Goal: Task Accomplishment & Management: Use online tool/utility

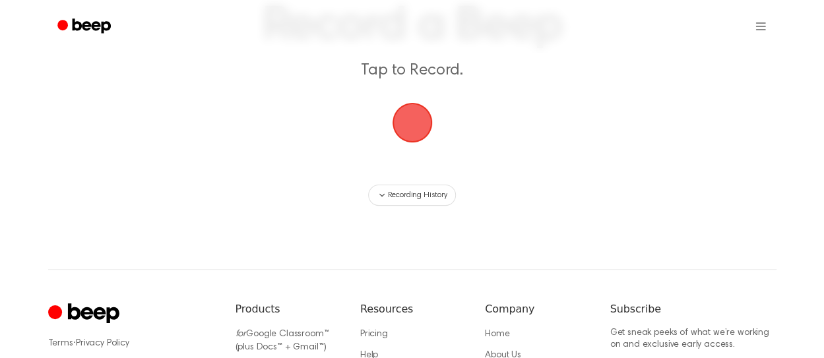
click at [420, 121] on span "button" at bounding box center [412, 122] width 37 height 37
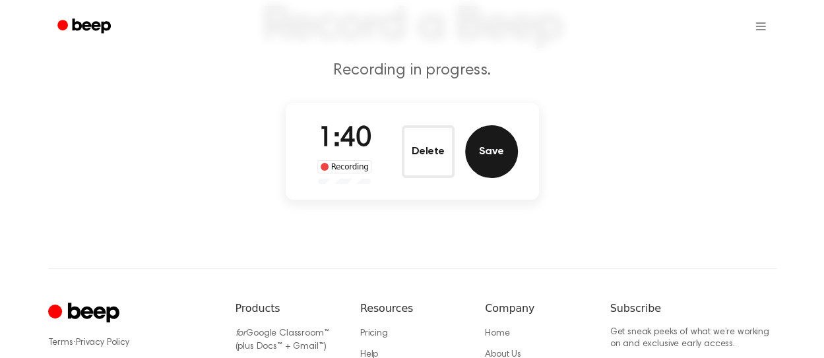
click at [495, 152] on button "Save" at bounding box center [491, 151] width 53 height 53
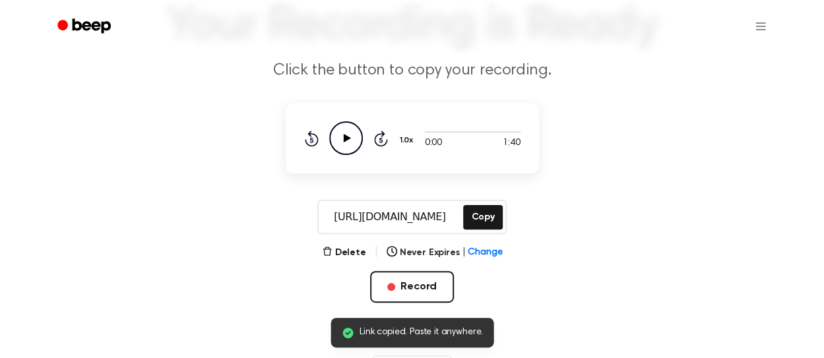
click at [344, 137] on icon at bounding box center [346, 138] width 7 height 9
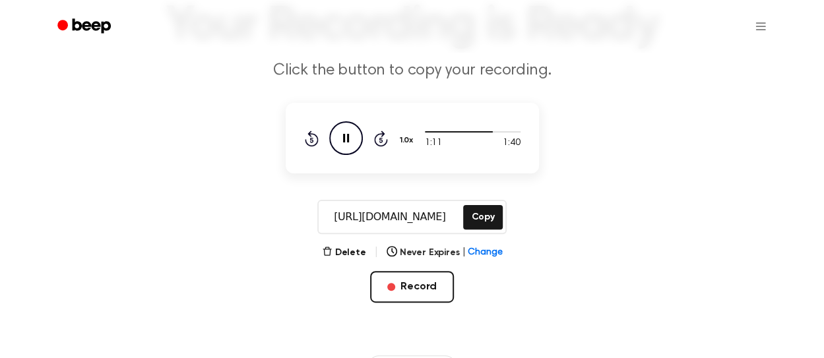
click at [343, 130] on icon "Pause Audio" at bounding box center [346, 138] width 34 height 34
click at [424, 213] on input "https://beep.audio/nVhp5iZ" at bounding box center [390, 217] width 142 height 32
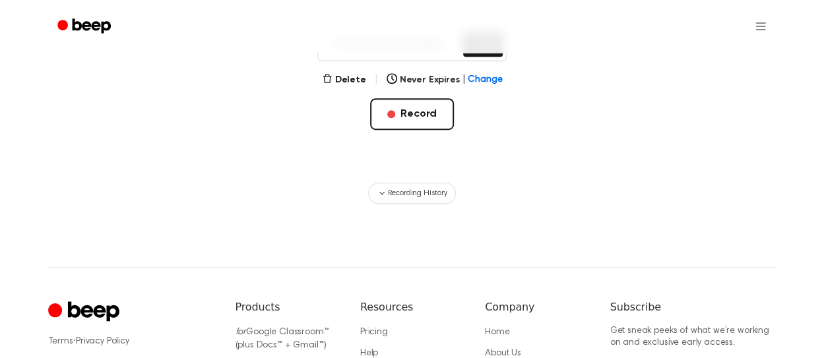
scroll to position [278, 0]
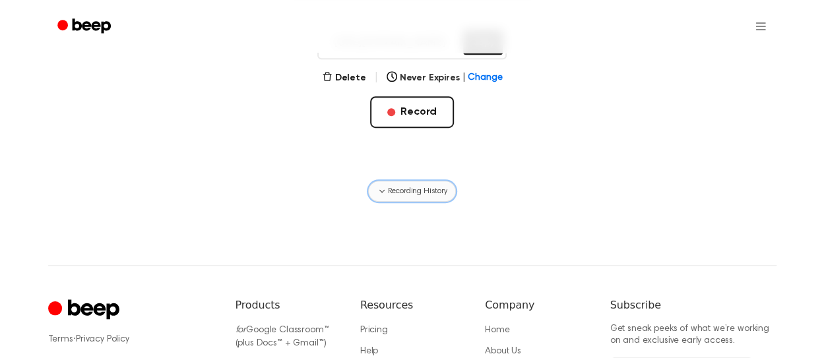
click at [433, 188] on span "Recording History" at bounding box center [416, 191] width 59 height 12
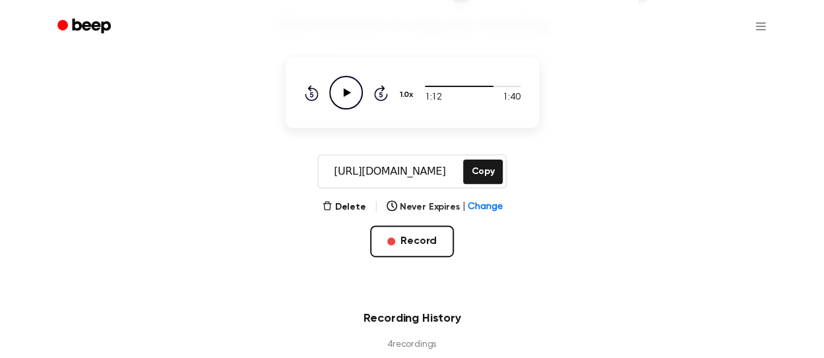
scroll to position [148, 0]
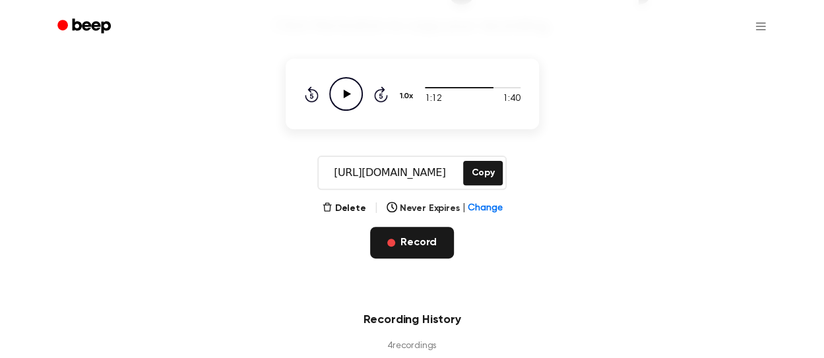
click at [424, 237] on button "Record" at bounding box center [412, 243] width 84 height 32
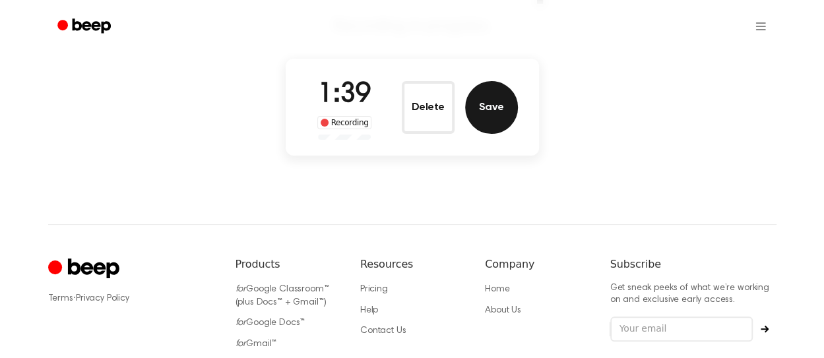
click at [509, 121] on button "Save" at bounding box center [491, 107] width 53 height 53
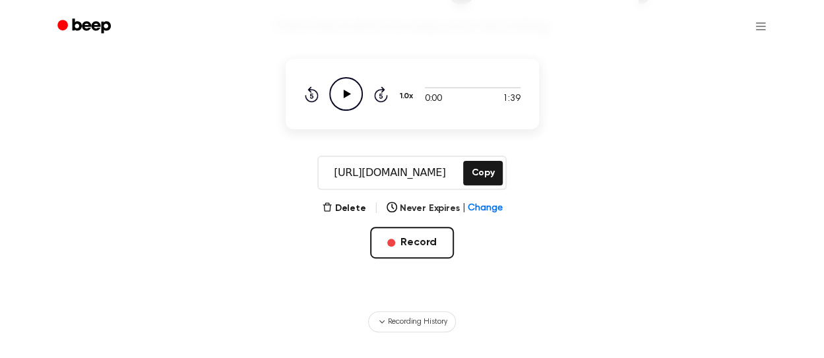
click at [347, 88] on icon "Play Audio" at bounding box center [346, 94] width 34 height 34
click at [314, 93] on icon "Rewind 5 seconds" at bounding box center [311, 94] width 15 height 17
click at [315, 93] on icon "Rewind 5 seconds" at bounding box center [311, 94] width 15 height 17
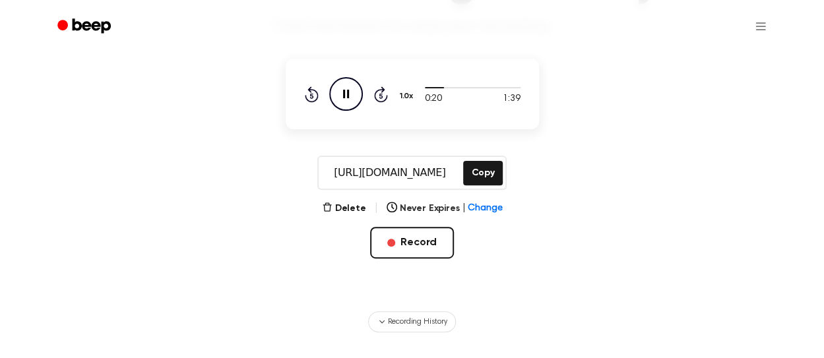
click at [315, 93] on icon "Rewind 5 seconds" at bounding box center [311, 94] width 15 height 17
click at [340, 94] on icon "Pause Audio" at bounding box center [346, 94] width 34 height 34
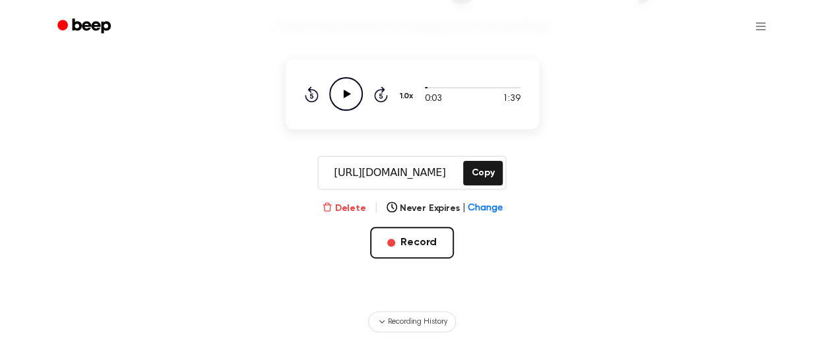
click at [353, 207] on button "Delete" at bounding box center [344, 209] width 44 height 14
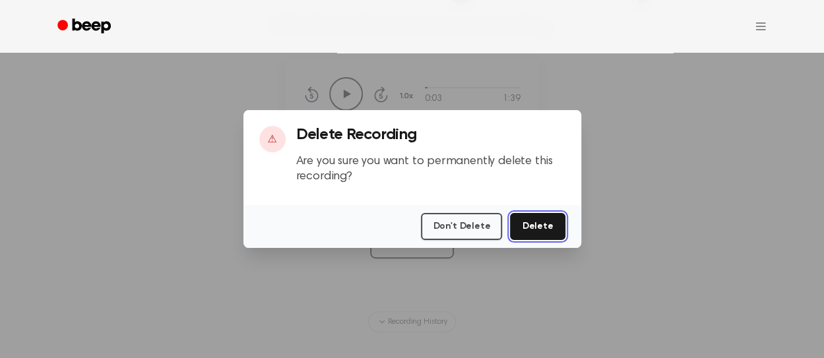
click at [535, 225] on button "Delete" at bounding box center [537, 226] width 55 height 27
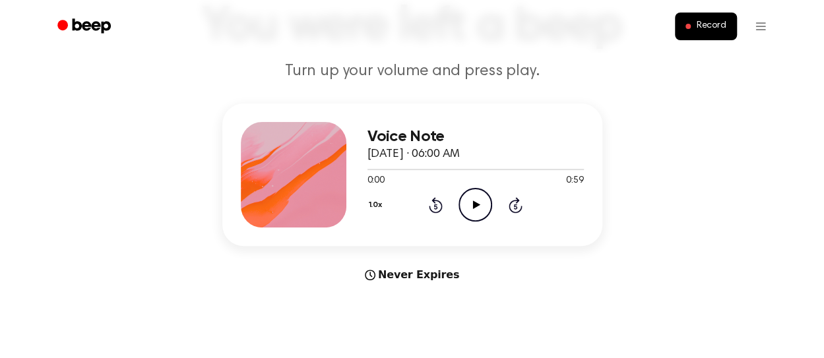
click at [430, 203] on icon "Rewind 5 seconds" at bounding box center [435, 205] width 15 height 17
click at [437, 205] on icon "Rewind 5 seconds" at bounding box center [435, 205] width 15 height 17
click at [466, 203] on icon "Play Audio" at bounding box center [476, 205] width 34 height 34
click at [466, 203] on icon "Pause Audio" at bounding box center [476, 205] width 34 height 34
click at [482, 201] on icon "Play Audio" at bounding box center [476, 205] width 34 height 34
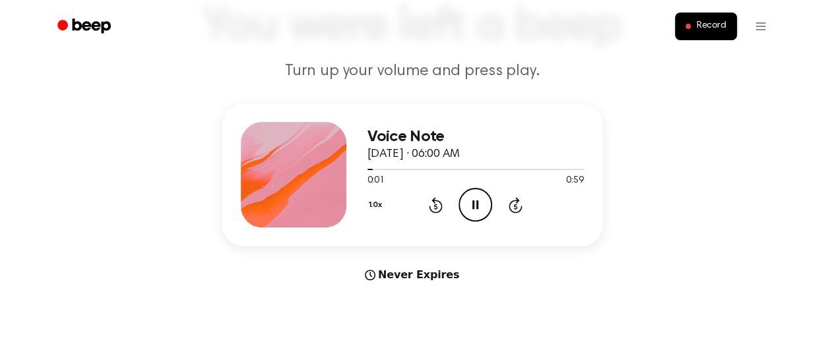
click at [482, 201] on icon "Pause Audio" at bounding box center [476, 205] width 34 height 34
click at [478, 194] on icon "Play Audio" at bounding box center [476, 205] width 34 height 34
click at [433, 203] on icon "Rewind 5 seconds" at bounding box center [435, 205] width 15 height 17
click at [467, 210] on icon "Pause Audio" at bounding box center [476, 205] width 34 height 34
click at [466, 209] on icon "Play Audio" at bounding box center [476, 205] width 34 height 34
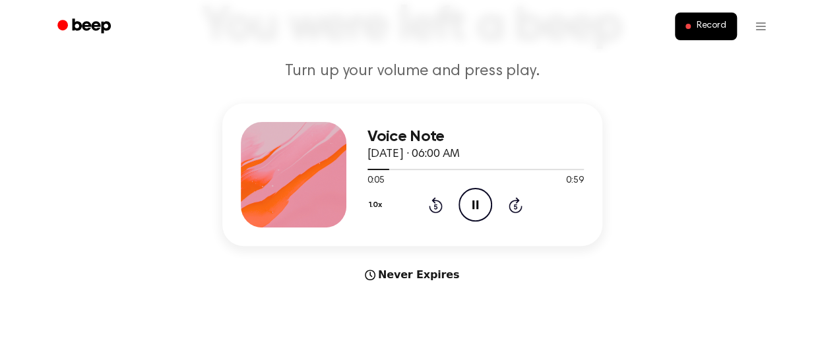
click at [466, 209] on icon "Pause Audio" at bounding box center [476, 205] width 34 height 34
click at [466, 209] on icon "Play Audio" at bounding box center [476, 205] width 34 height 34
click at [466, 209] on icon "Pause Audio" at bounding box center [476, 205] width 34 height 34
click at [466, 209] on icon "Play Audio" at bounding box center [476, 205] width 34 height 34
click at [466, 209] on icon "Pause Audio" at bounding box center [476, 205] width 34 height 34
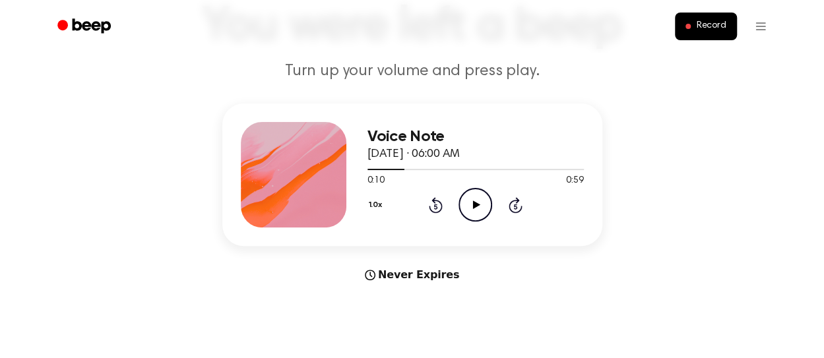
click at [468, 209] on icon "Play Audio" at bounding box center [476, 205] width 34 height 34
click at [468, 209] on icon "Pause Audio" at bounding box center [476, 205] width 34 height 34
click at [468, 209] on icon "Play Audio" at bounding box center [476, 205] width 34 height 34
click at [468, 209] on icon "Pause Audio" at bounding box center [476, 205] width 34 height 34
click at [468, 209] on icon "Play Audio" at bounding box center [476, 205] width 34 height 34
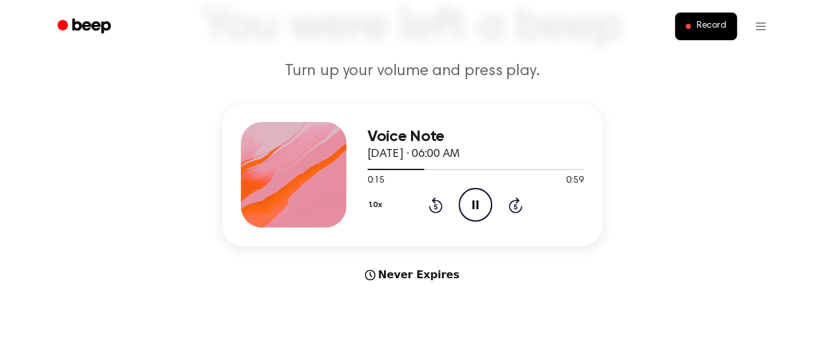
click at [468, 209] on icon "Pause Audio" at bounding box center [476, 205] width 34 height 34
click at [468, 209] on icon "Play Audio" at bounding box center [476, 205] width 34 height 34
click at [468, 209] on icon "Pause Audio" at bounding box center [476, 205] width 34 height 34
click at [468, 209] on icon "Play Audio" at bounding box center [476, 205] width 34 height 34
click at [468, 209] on icon "Pause Audio" at bounding box center [476, 205] width 34 height 34
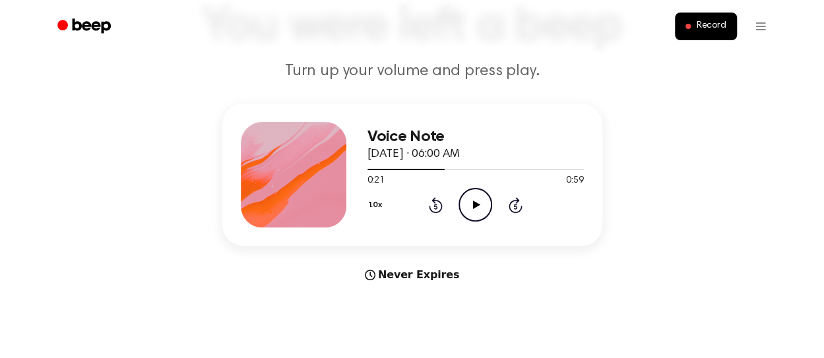
click at [468, 209] on icon "Play Audio" at bounding box center [476, 205] width 34 height 34
click at [468, 209] on icon "Pause Audio" at bounding box center [476, 205] width 34 height 34
click at [468, 209] on icon "Play Audio" at bounding box center [476, 205] width 34 height 34
click at [468, 209] on icon "Pause Audio" at bounding box center [476, 205] width 34 height 34
click at [468, 209] on icon "Play Audio" at bounding box center [476, 205] width 34 height 34
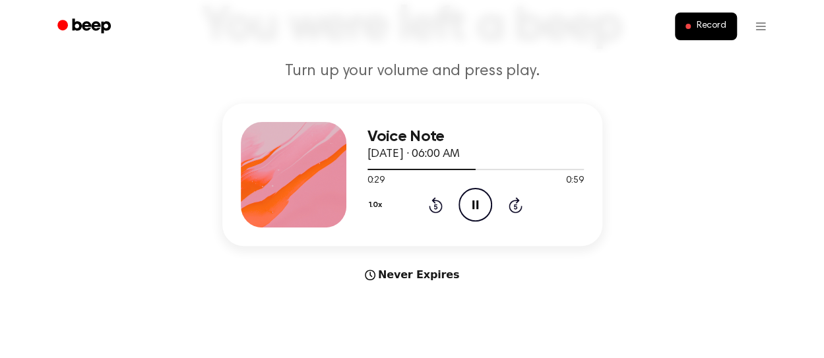
click at [468, 209] on icon "Pause Audio" at bounding box center [476, 205] width 34 height 34
click at [468, 209] on icon "Play Audio" at bounding box center [476, 205] width 34 height 34
click at [468, 209] on icon "Pause Audio" at bounding box center [476, 205] width 34 height 34
click at [468, 209] on icon "Play Audio" at bounding box center [476, 205] width 34 height 34
click at [468, 209] on icon "Pause Audio" at bounding box center [476, 205] width 34 height 34
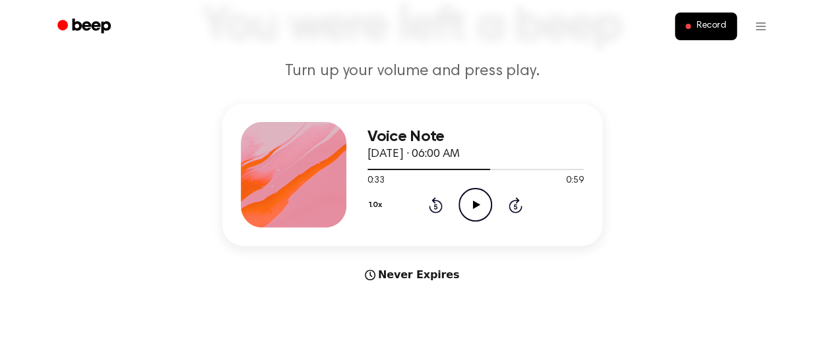
click at [468, 209] on icon "Play Audio" at bounding box center [476, 205] width 34 height 34
click at [468, 209] on icon "Pause Audio" at bounding box center [476, 205] width 34 height 34
click at [468, 209] on icon "Play Audio" at bounding box center [476, 205] width 34 height 34
click at [468, 209] on icon "Pause Audio" at bounding box center [476, 205] width 34 height 34
click at [468, 209] on icon "Play Audio" at bounding box center [476, 205] width 34 height 34
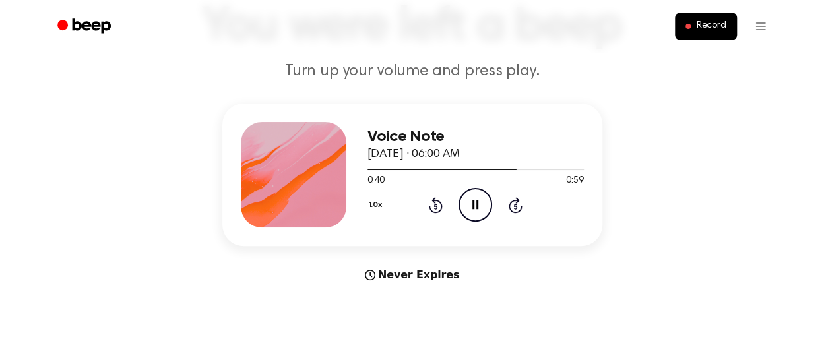
click at [468, 209] on icon "Pause Audio" at bounding box center [476, 205] width 34 height 34
click at [468, 209] on icon "Play Audio" at bounding box center [476, 205] width 34 height 34
click at [468, 209] on icon "Pause Audio" at bounding box center [476, 205] width 34 height 34
click at [468, 209] on icon "Play Audio" at bounding box center [476, 205] width 34 height 34
click at [468, 209] on icon "Pause Audio" at bounding box center [476, 205] width 34 height 34
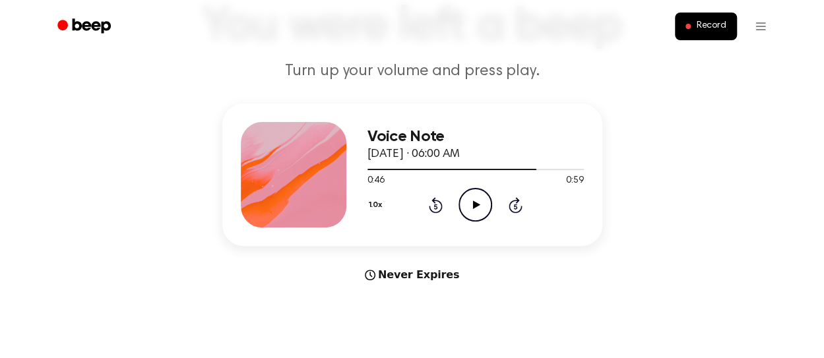
click at [468, 209] on icon "Play Audio" at bounding box center [476, 205] width 34 height 34
click at [468, 209] on icon "Pause Audio" at bounding box center [476, 205] width 34 height 34
click at [468, 209] on icon "Play Audio" at bounding box center [476, 205] width 34 height 34
click at [468, 209] on icon "Pause Audio" at bounding box center [476, 205] width 34 height 34
click at [468, 209] on icon "Play Audio" at bounding box center [476, 205] width 34 height 34
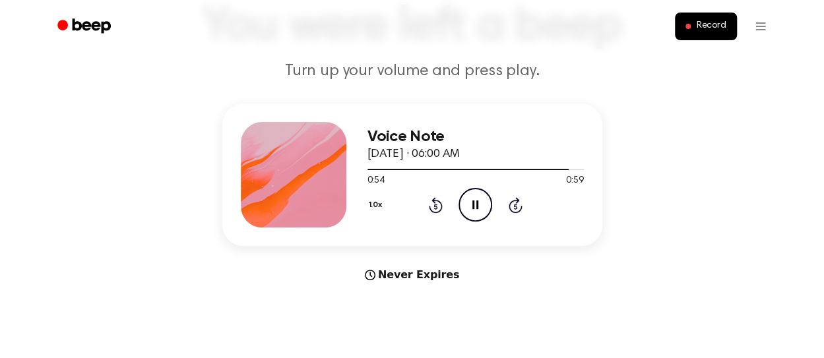
click at [468, 209] on icon "Pause Audio" at bounding box center [476, 205] width 34 height 34
click at [468, 209] on icon "Play Audio" at bounding box center [476, 205] width 34 height 34
click at [468, 209] on icon "Pause Audio" at bounding box center [476, 205] width 34 height 34
click at [466, 210] on icon "Play Audio" at bounding box center [476, 205] width 34 height 34
click at [441, 208] on icon at bounding box center [436, 205] width 14 height 16
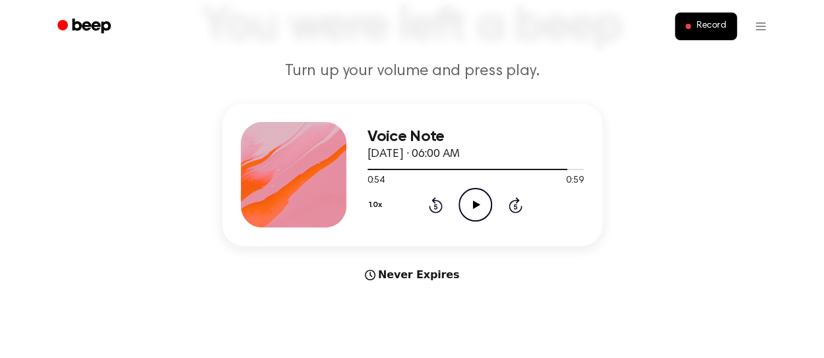
click at [441, 208] on icon at bounding box center [436, 205] width 14 height 16
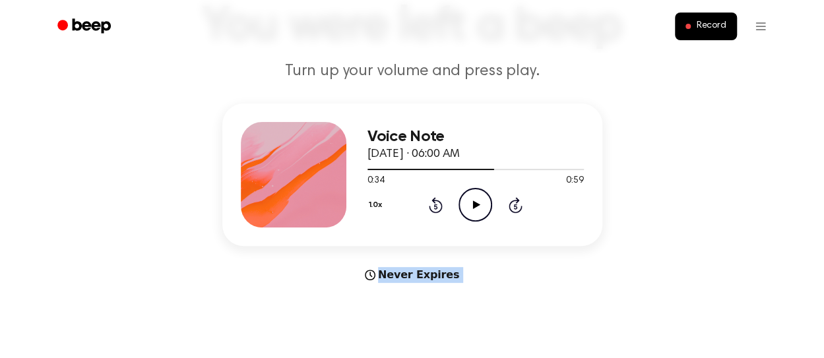
click at [441, 208] on icon at bounding box center [436, 205] width 14 height 16
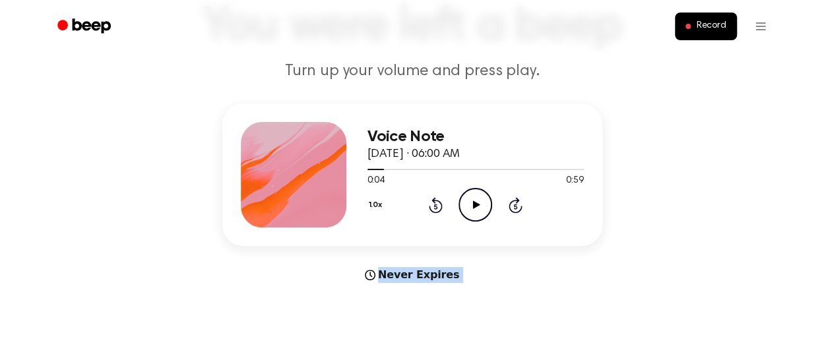
click at [441, 208] on icon at bounding box center [436, 205] width 14 height 16
click at [476, 203] on icon at bounding box center [476, 205] width 7 height 9
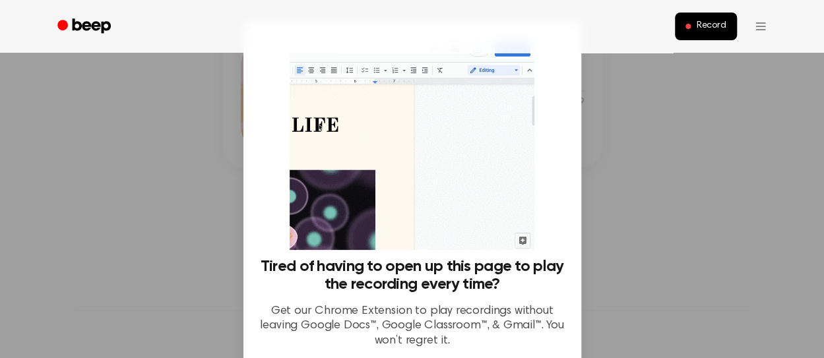
scroll to position [185, 0]
click at [682, 189] on div at bounding box center [412, 179] width 824 height 358
click at [561, 216] on div "Tired of having to open up this page to play the recording every time? Get our …" at bounding box center [412, 195] width 338 height 348
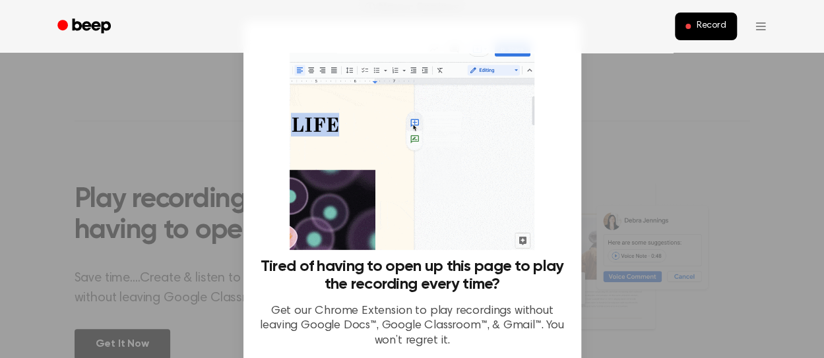
scroll to position [375, 0]
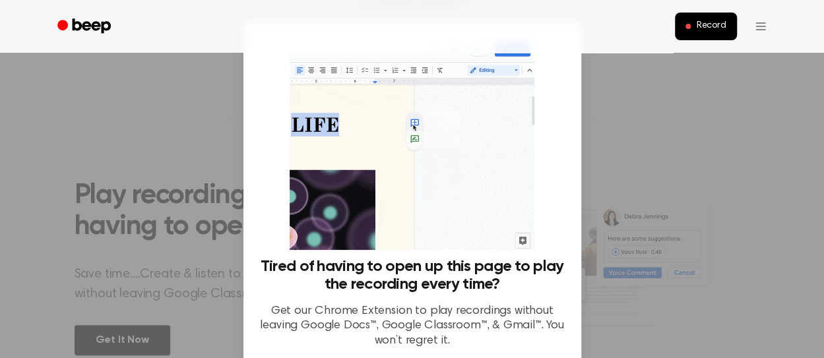
click at [552, 218] on div "Tired of having to open up this page to play the recording every time? Get our …" at bounding box center [412, 198] width 306 height 322
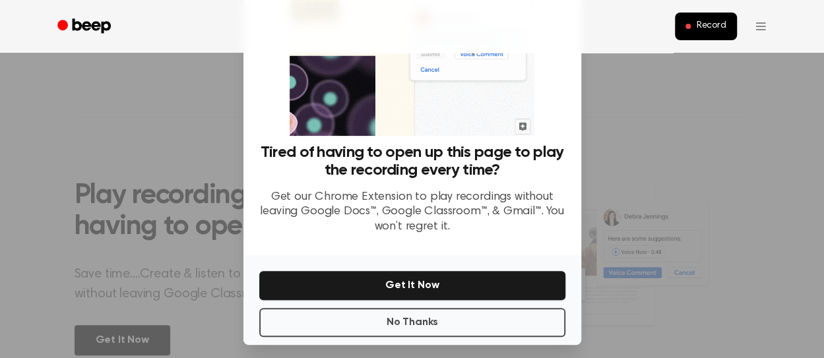
scroll to position [121, 0]
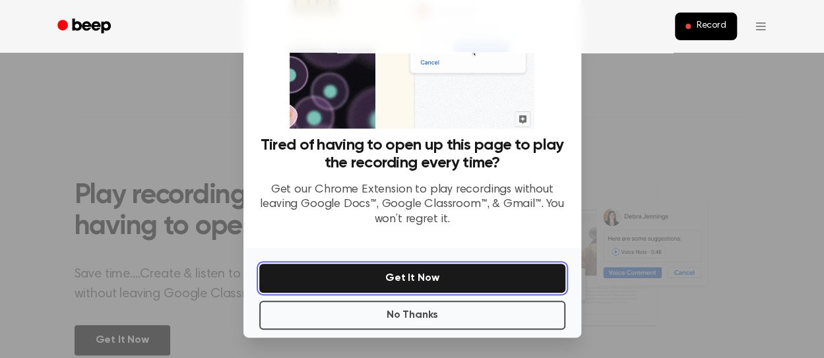
click at [478, 272] on button "Get It Now" at bounding box center [412, 278] width 306 height 29
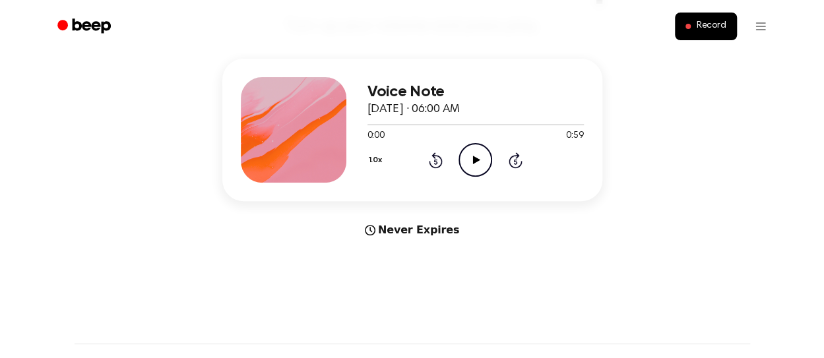
scroll to position [146, 0]
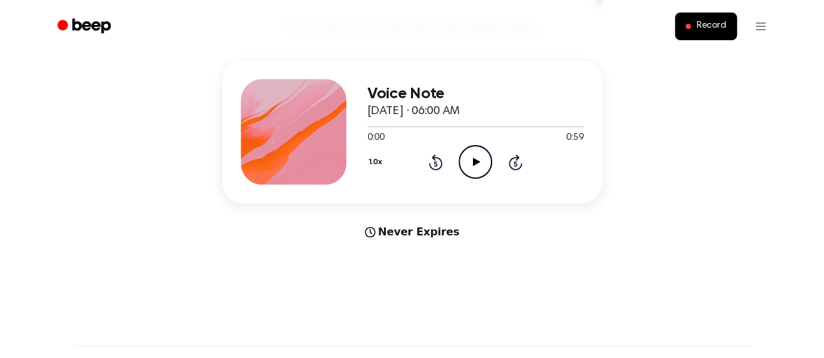
click at [470, 166] on icon "Play Audio" at bounding box center [476, 162] width 34 height 34
click at [482, 162] on icon "Pause Audio" at bounding box center [476, 162] width 34 height 34
click at [485, 160] on icon "Play Audio" at bounding box center [476, 162] width 34 height 34
click at [485, 160] on icon "Pause Audio" at bounding box center [476, 162] width 34 height 34
click at [485, 160] on icon "Play Audio" at bounding box center [476, 162] width 34 height 34
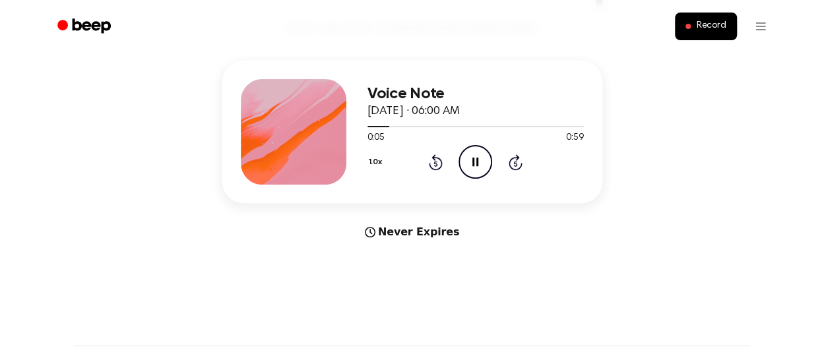
click at [485, 160] on icon "Pause Audio" at bounding box center [476, 162] width 34 height 34
click at [470, 166] on icon "Play Audio" at bounding box center [476, 162] width 34 height 34
click at [470, 166] on icon "Pause Audio" at bounding box center [476, 162] width 34 height 34
click at [470, 166] on icon "Play Audio" at bounding box center [476, 162] width 34 height 34
click at [470, 166] on icon "Pause Audio" at bounding box center [476, 162] width 34 height 34
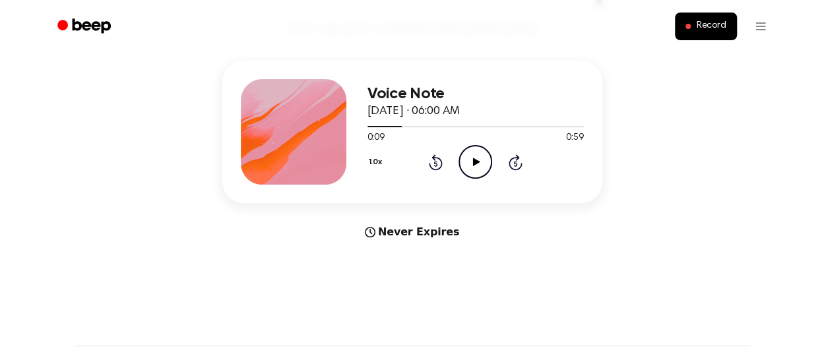
click at [470, 166] on icon "Play Audio" at bounding box center [476, 162] width 34 height 34
click at [470, 166] on icon "Pause Audio" at bounding box center [476, 162] width 34 height 34
click at [470, 166] on icon "Play Audio" at bounding box center [476, 162] width 34 height 34
click at [470, 166] on icon "Pause Audio" at bounding box center [476, 162] width 34 height 34
click at [470, 166] on icon "Play Audio" at bounding box center [476, 162] width 34 height 34
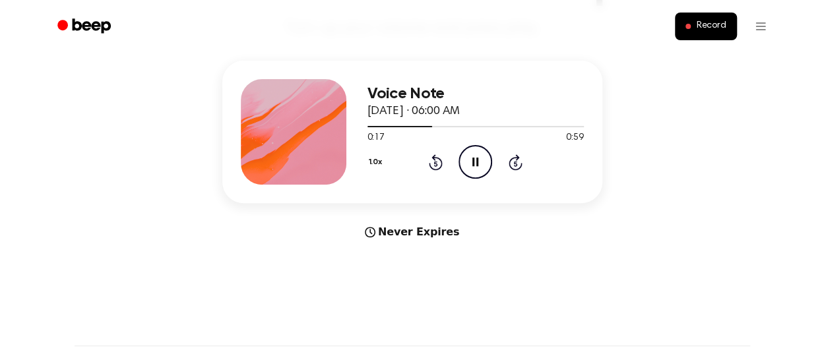
click at [470, 166] on icon "Pause Audio" at bounding box center [476, 162] width 34 height 34
click at [470, 166] on icon "Play Audio" at bounding box center [476, 162] width 34 height 34
click at [470, 166] on icon "Pause Audio" at bounding box center [476, 162] width 34 height 34
click at [470, 166] on icon "Play Audio" at bounding box center [476, 162] width 34 height 34
click at [470, 166] on icon "Pause Audio" at bounding box center [476, 162] width 34 height 34
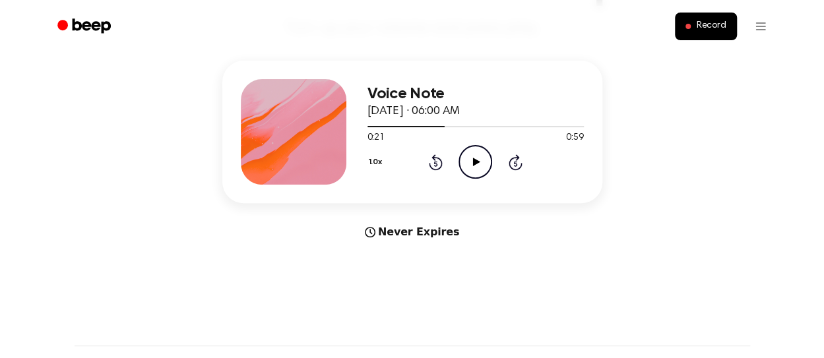
click at [470, 166] on icon "Play Audio" at bounding box center [476, 162] width 34 height 34
click at [470, 166] on icon "Pause Audio" at bounding box center [476, 162] width 34 height 34
click at [470, 166] on icon "Play Audio" at bounding box center [476, 162] width 34 height 34
click at [470, 166] on icon "Pause Audio" at bounding box center [476, 162] width 34 height 34
click at [470, 166] on icon "Play Audio" at bounding box center [476, 162] width 34 height 34
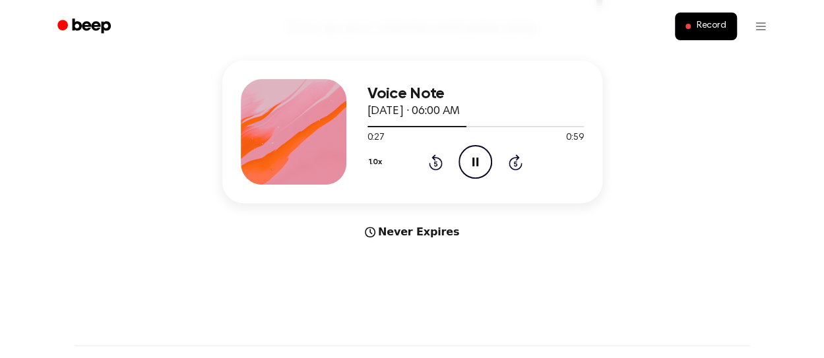
click at [470, 166] on icon "Pause Audio" at bounding box center [476, 162] width 34 height 34
click at [470, 166] on icon "Play Audio" at bounding box center [476, 162] width 34 height 34
click at [470, 166] on icon "Pause Audio" at bounding box center [476, 162] width 34 height 34
click at [470, 166] on icon "Play Audio" at bounding box center [476, 162] width 34 height 34
click at [470, 166] on icon "Pause Audio" at bounding box center [476, 162] width 34 height 34
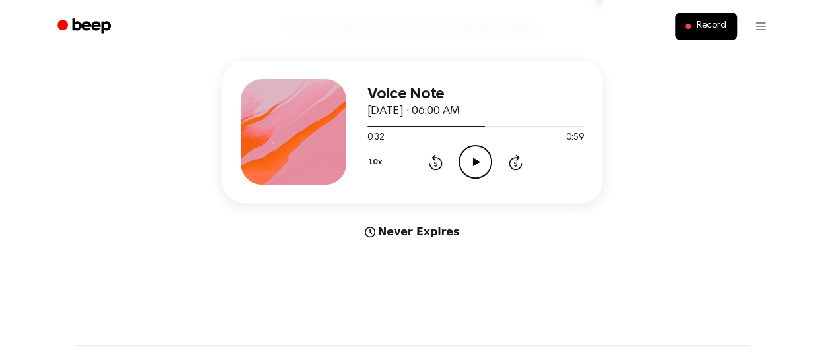
click at [470, 166] on icon "Play Audio" at bounding box center [476, 162] width 34 height 34
click at [470, 166] on icon "Pause Audio" at bounding box center [476, 162] width 34 height 34
click at [470, 166] on icon "Play Audio" at bounding box center [476, 162] width 34 height 34
click at [470, 166] on icon "Pause Audio" at bounding box center [476, 162] width 34 height 34
click at [470, 166] on icon "Play Audio" at bounding box center [476, 162] width 34 height 34
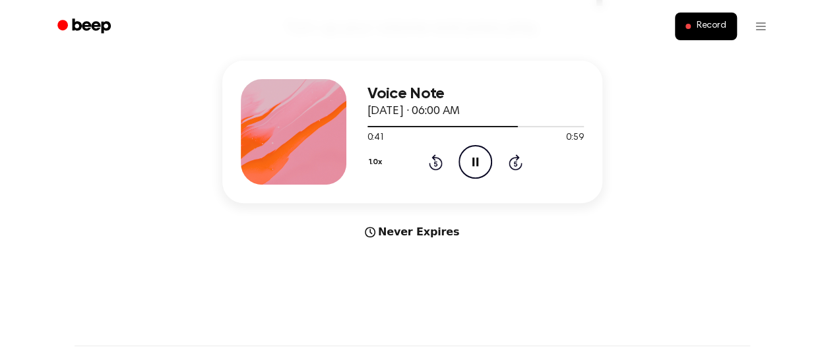
click at [470, 166] on icon "Pause Audio" at bounding box center [476, 162] width 34 height 34
click at [470, 166] on icon "Play Audio" at bounding box center [476, 162] width 34 height 34
click at [470, 166] on icon "Pause Audio" at bounding box center [476, 162] width 34 height 34
click at [470, 166] on icon "Play Audio" at bounding box center [476, 162] width 34 height 34
click at [470, 166] on icon "Pause Audio" at bounding box center [476, 162] width 34 height 34
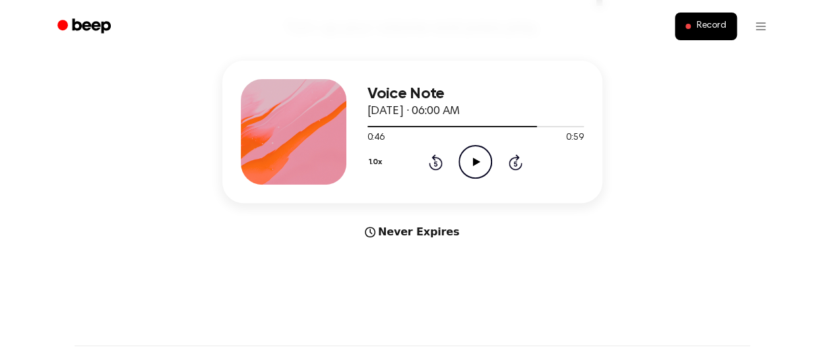
click at [470, 166] on icon "Play Audio" at bounding box center [476, 162] width 34 height 34
click at [470, 166] on icon "Pause Audio" at bounding box center [476, 162] width 34 height 34
click at [470, 166] on icon "Play Audio" at bounding box center [476, 162] width 34 height 34
click at [470, 166] on icon "Pause Audio" at bounding box center [476, 162] width 34 height 34
click at [470, 166] on icon "Play Audio" at bounding box center [476, 162] width 34 height 34
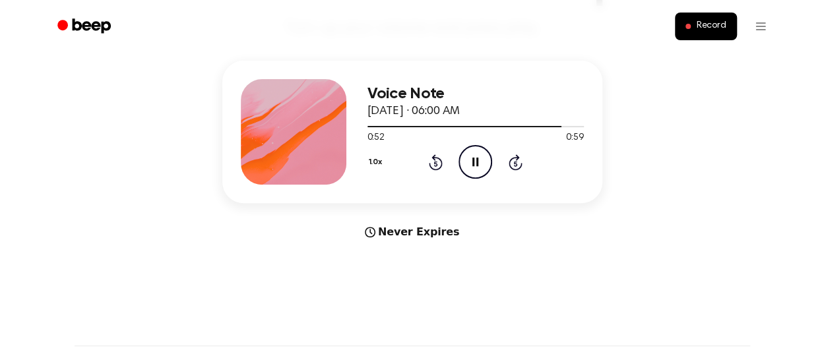
click at [470, 166] on icon "Pause Audio" at bounding box center [476, 162] width 34 height 34
click at [470, 166] on icon "Play Audio" at bounding box center [476, 162] width 34 height 34
click at [470, 166] on icon "Pause Audio" at bounding box center [476, 162] width 34 height 34
click at [470, 166] on icon "Play Audio" at bounding box center [476, 162] width 34 height 34
click at [470, 166] on icon "Pause Audio" at bounding box center [476, 162] width 34 height 34
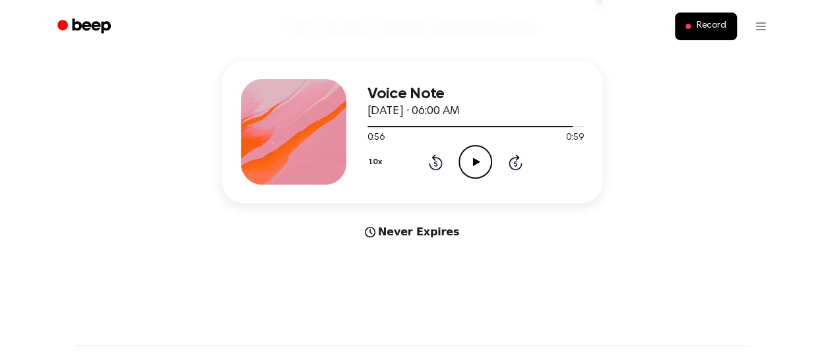
click at [470, 166] on icon "Play Audio" at bounding box center [476, 162] width 34 height 34
click at [428, 160] on icon "Rewind 5 seconds" at bounding box center [435, 162] width 15 height 17
click at [429, 160] on icon "Rewind 5 seconds" at bounding box center [435, 162] width 15 height 17
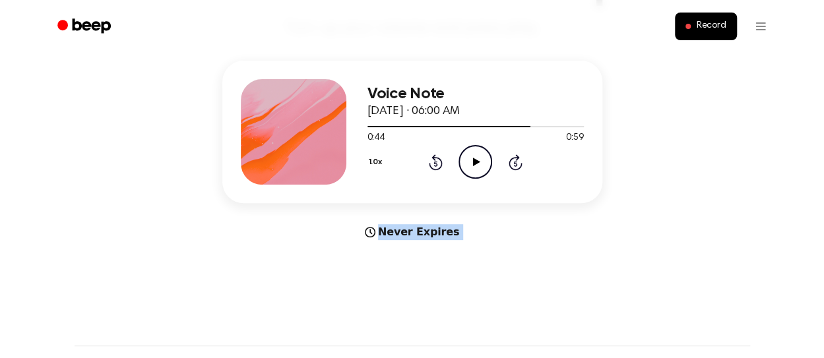
click at [429, 160] on icon "Rewind 5 seconds" at bounding box center [435, 162] width 15 height 17
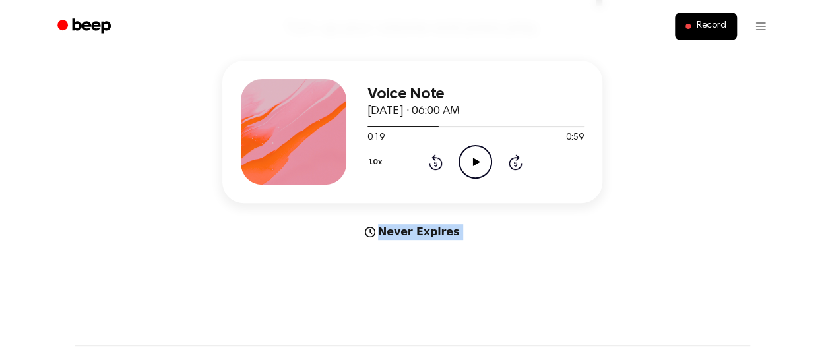
click at [429, 160] on icon "Rewind 5 seconds" at bounding box center [435, 162] width 15 height 17
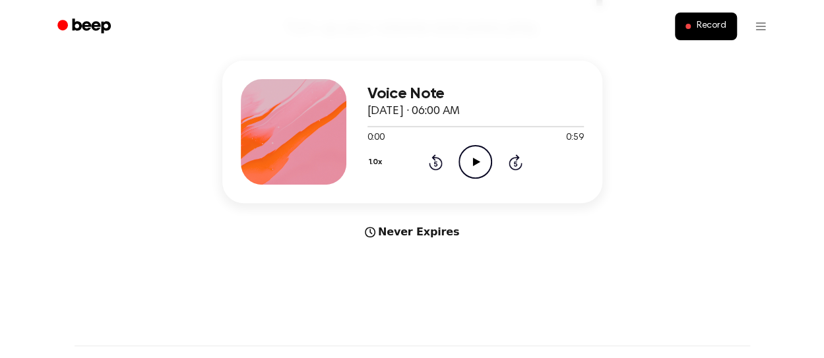
click at [470, 163] on icon "Play Audio" at bounding box center [476, 162] width 34 height 34
click at [467, 164] on icon "Pause Audio" at bounding box center [476, 162] width 34 height 34
click at [467, 164] on icon "Play Audio" at bounding box center [476, 162] width 34 height 34
click at [467, 164] on icon "Pause Audio" at bounding box center [476, 162] width 34 height 34
click at [467, 164] on icon "Play Audio" at bounding box center [476, 162] width 34 height 34
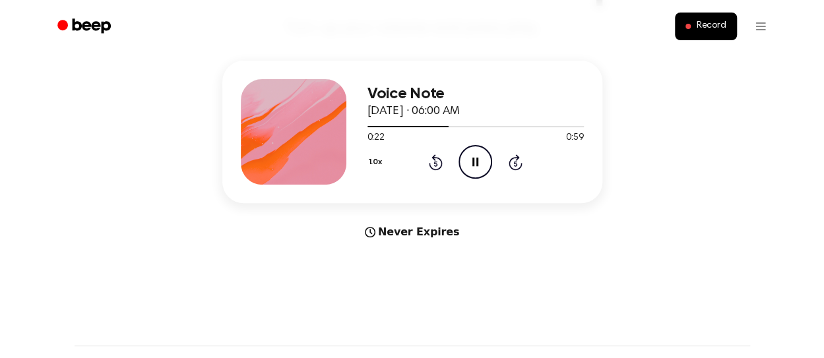
click at [467, 164] on icon "Pause Audio" at bounding box center [476, 162] width 34 height 34
click at [467, 164] on icon "Play Audio" at bounding box center [476, 162] width 34 height 34
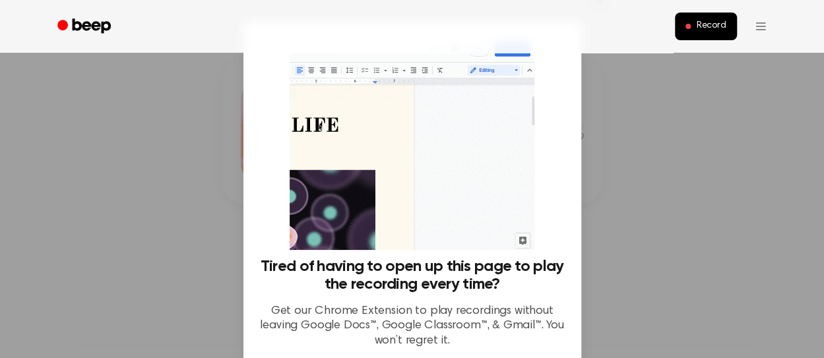
scroll to position [121, 0]
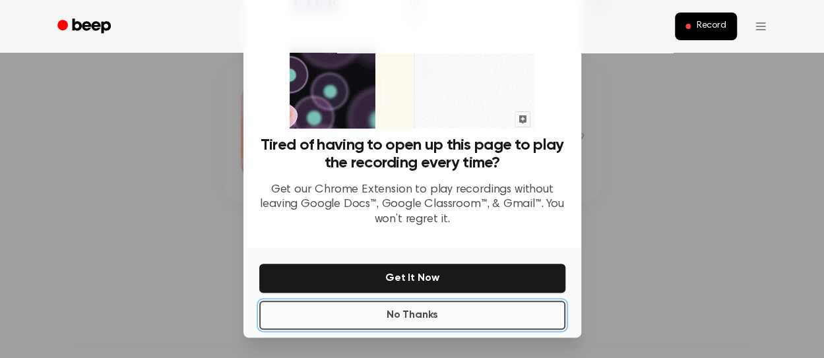
click at [554, 317] on button "No Thanks" at bounding box center [412, 315] width 306 height 29
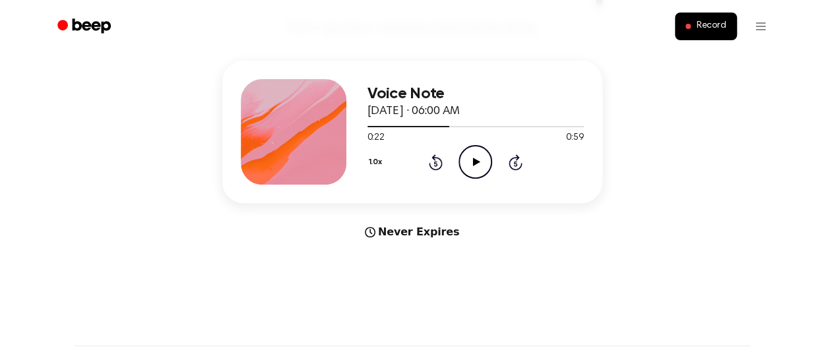
click at [478, 162] on icon at bounding box center [476, 162] width 7 height 9
click at [478, 162] on icon at bounding box center [475, 162] width 6 height 9
click at [478, 162] on icon at bounding box center [476, 162] width 7 height 9
click at [478, 162] on icon at bounding box center [475, 162] width 6 height 9
click at [478, 162] on icon at bounding box center [476, 162] width 7 height 9
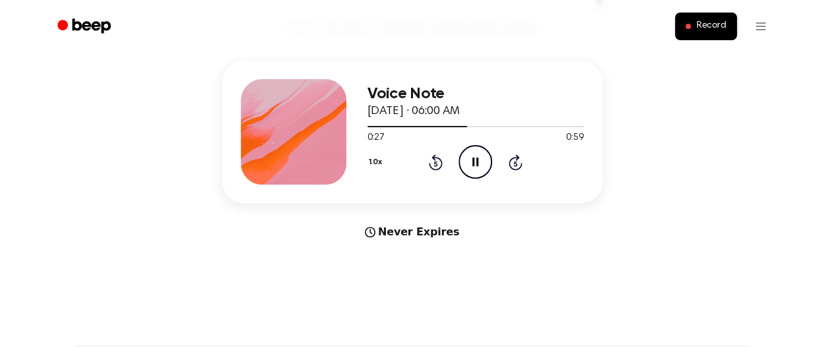
click at [478, 162] on icon at bounding box center [475, 162] width 6 height 9
click at [478, 162] on icon at bounding box center [476, 162] width 7 height 9
click at [478, 162] on icon at bounding box center [475, 162] width 6 height 9
click at [478, 162] on icon at bounding box center [476, 162] width 7 height 9
click at [478, 162] on icon at bounding box center [475, 162] width 6 height 9
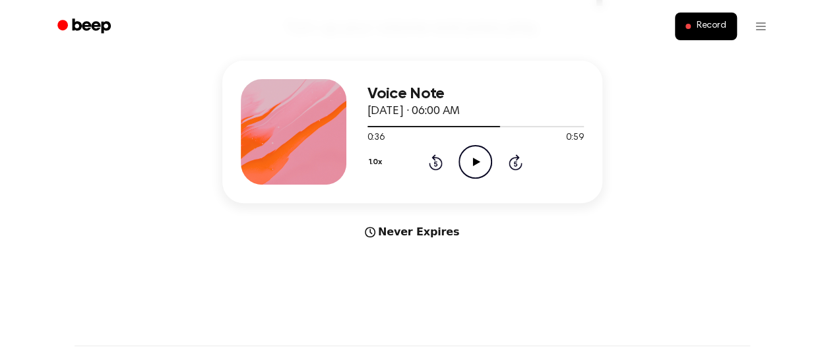
click at [478, 162] on icon at bounding box center [476, 162] width 7 height 9
click at [478, 162] on icon at bounding box center [475, 162] width 6 height 9
click at [440, 164] on icon "Rewind 5 seconds" at bounding box center [435, 162] width 15 height 17
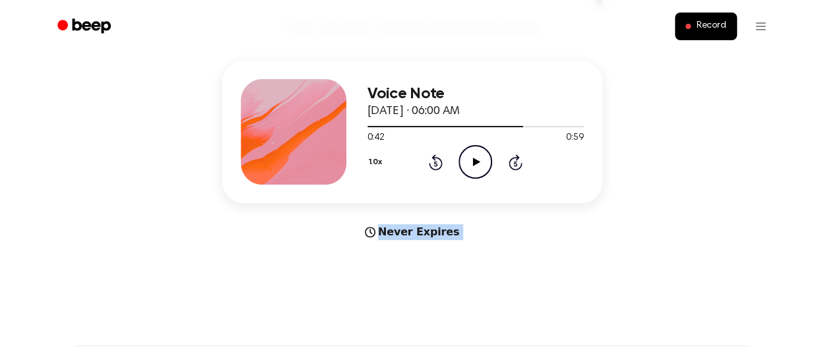
click at [440, 164] on icon "Rewind 5 seconds" at bounding box center [435, 162] width 15 height 17
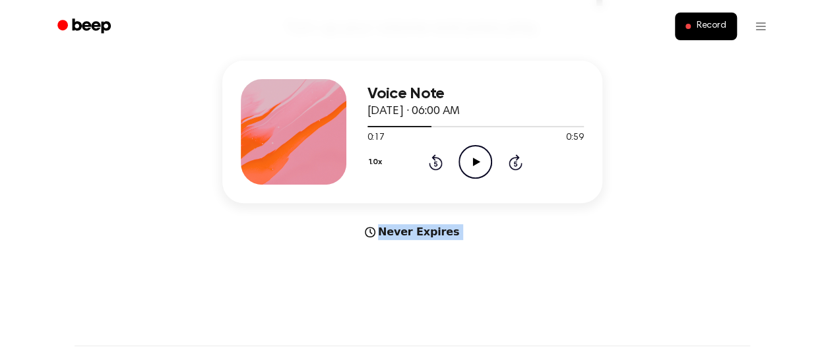
click at [440, 164] on icon "Rewind 5 seconds" at bounding box center [435, 162] width 15 height 17
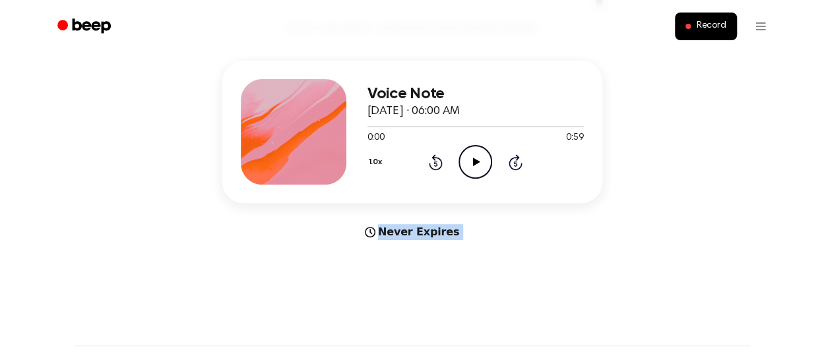
click at [440, 164] on icon "Rewind 5 seconds" at bounding box center [435, 162] width 15 height 17
click at [475, 151] on icon "Play Audio" at bounding box center [476, 162] width 34 height 34
click at [475, 151] on icon "Pause Audio" at bounding box center [476, 162] width 34 height 34
click at [476, 158] on icon at bounding box center [475, 162] width 6 height 9
click at [484, 159] on icon "Play Audio" at bounding box center [476, 162] width 34 height 34
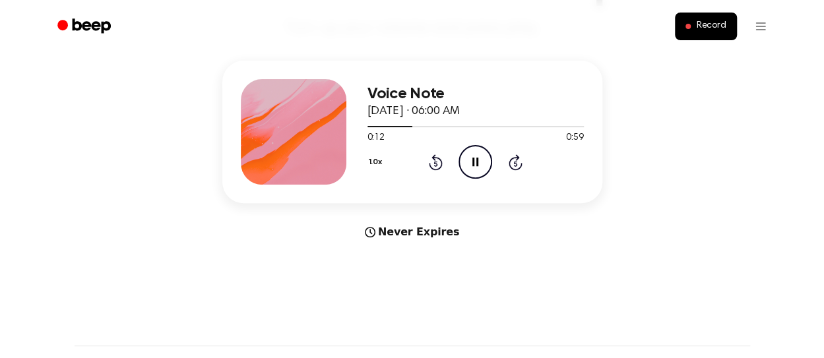
click at [468, 168] on icon "Pause Audio" at bounding box center [476, 162] width 34 height 34
click at [480, 156] on icon "Play Audio" at bounding box center [476, 162] width 34 height 34
click at [480, 156] on icon "Pause Audio" at bounding box center [476, 162] width 34 height 34
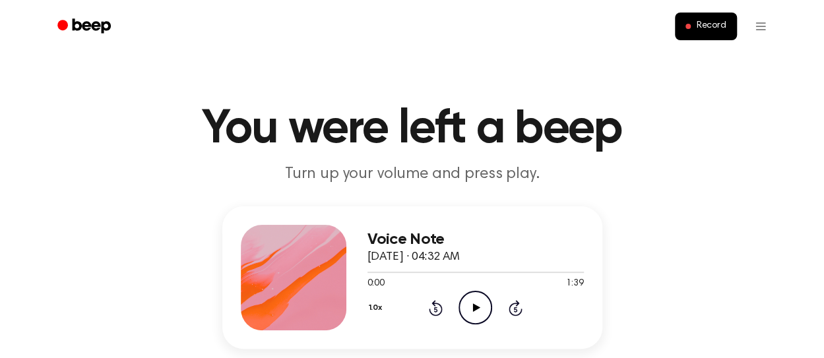
click at [478, 314] on icon "Play Audio" at bounding box center [476, 308] width 34 height 34
click at [478, 314] on icon "Pause Audio" at bounding box center [476, 308] width 34 height 34
click at [472, 313] on icon "Play Audio" at bounding box center [476, 308] width 34 height 34
click at [441, 313] on icon at bounding box center [436, 308] width 14 height 16
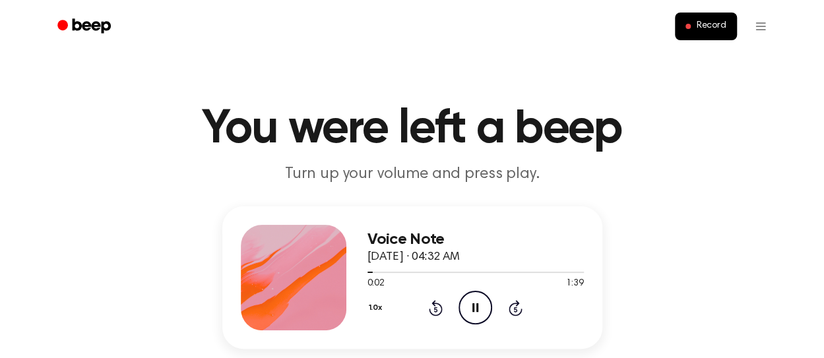
click at [470, 311] on icon "Pause Audio" at bounding box center [476, 308] width 34 height 34
click at [435, 308] on icon "Rewind 5 seconds" at bounding box center [435, 308] width 15 height 17
click at [481, 305] on icon "Play Audio" at bounding box center [476, 308] width 34 height 34
click at [481, 305] on icon "Pause Audio" at bounding box center [476, 308] width 34 height 34
click at [481, 305] on icon "Play Audio" at bounding box center [476, 308] width 34 height 34
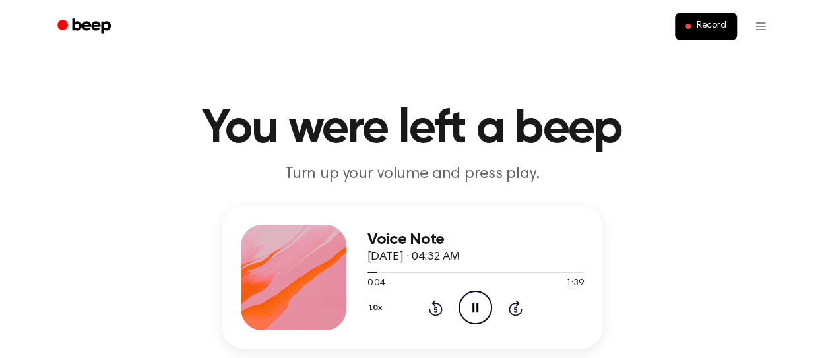
click at [483, 303] on icon "Pause Audio" at bounding box center [476, 308] width 34 height 34
click at [432, 308] on icon "Rewind 5 seconds" at bounding box center [435, 308] width 15 height 17
click at [468, 307] on icon "Play Audio" at bounding box center [476, 308] width 34 height 34
click at [468, 307] on icon "Pause Audio" at bounding box center [476, 308] width 34 height 34
click at [468, 307] on icon "Play Audio" at bounding box center [476, 308] width 34 height 34
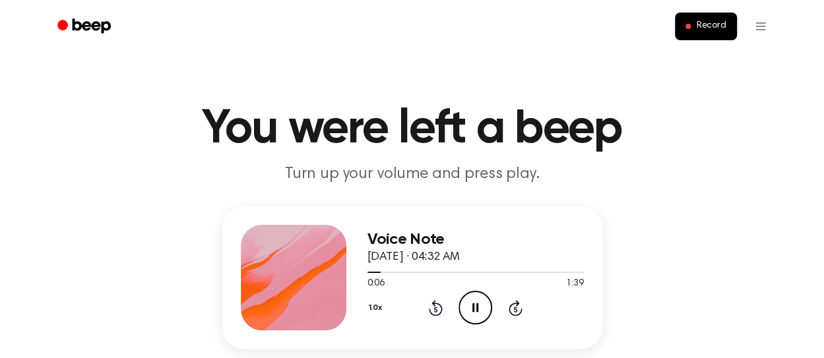
click at [468, 307] on icon "Pause Audio" at bounding box center [476, 308] width 34 height 34
click at [468, 307] on icon "Play Audio" at bounding box center [476, 308] width 34 height 34
click at [470, 307] on icon "Pause Audio" at bounding box center [476, 308] width 34 height 34
click at [470, 307] on icon "Play Audio" at bounding box center [476, 308] width 34 height 34
click at [470, 307] on icon "Pause Audio" at bounding box center [476, 308] width 34 height 34
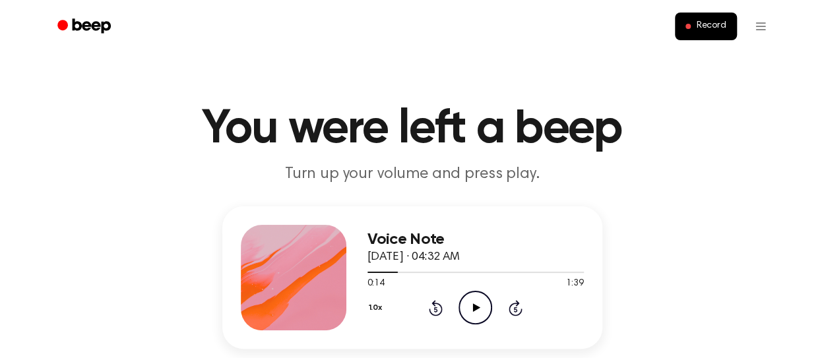
click at [470, 307] on icon "Play Audio" at bounding box center [476, 308] width 34 height 34
click at [470, 307] on icon "Pause Audio" at bounding box center [476, 308] width 34 height 34
click at [470, 307] on icon "Play Audio" at bounding box center [476, 308] width 34 height 34
click at [470, 307] on icon "Pause Audio" at bounding box center [476, 308] width 34 height 34
click at [470, 307] on icon "Play Audio" at bounding box center [476, 308] width 34 height 34
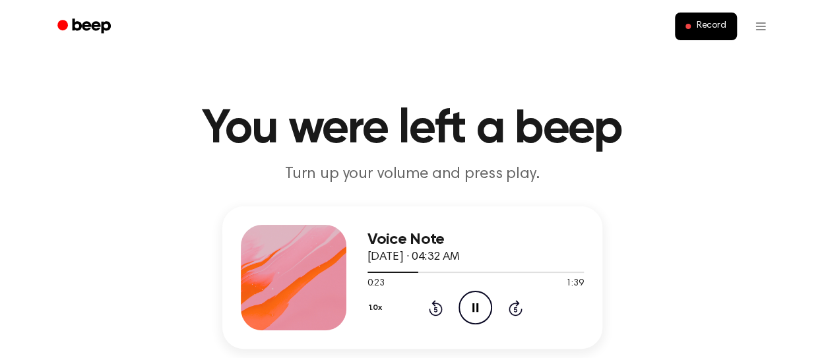
click at [470, 307] on icon "Pause Audio" at bounding box center [476, 308] width 34 height 34
click at [437, 301] on icon "Rewind 5 seconds" at bounding box center [435, 308] width 15 height 17
click at [461, 311] on icon "Play Audio" at bounding box center [476, 308] width 34 height 34
click at [461, 311] on icon "Pause Audio" at bounding box center [476, 308] width 34 height 34
click at [459, 315] on icon "Play Audio" at bounding box center [476, 308] width 34 height 34
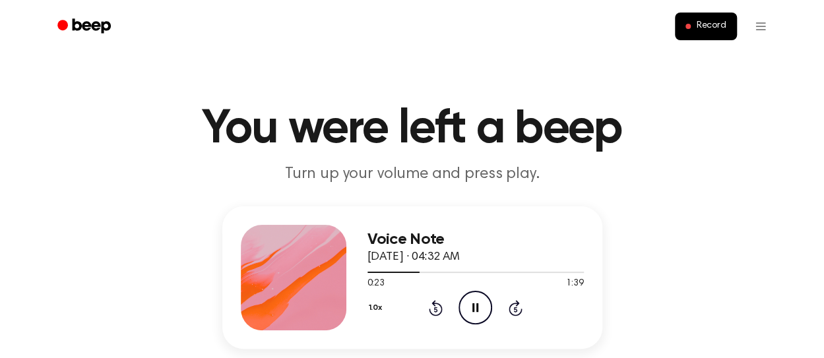
click at [459, 315] on icon "Pause Audio" at bounding box center [476, 308] width 34 height 34
click at [459, 315] on icon "Play Audio" at bounding box center [476, 308] width 34 height 34
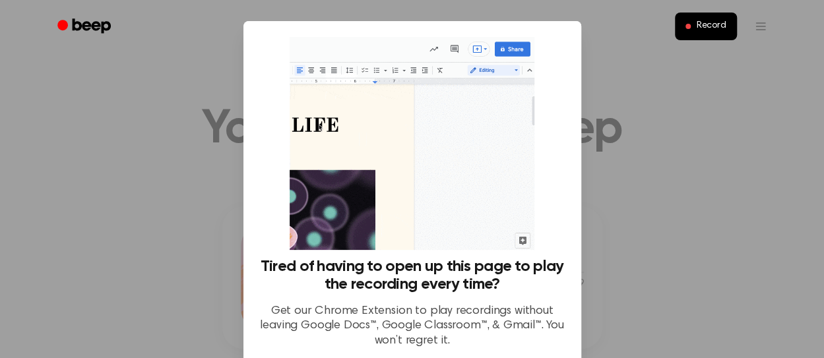
click at [553, 187] on div "Tired of having to open up this page to play the recording every time? Get our …" at bounding box center [412, 198] width 306 height 322
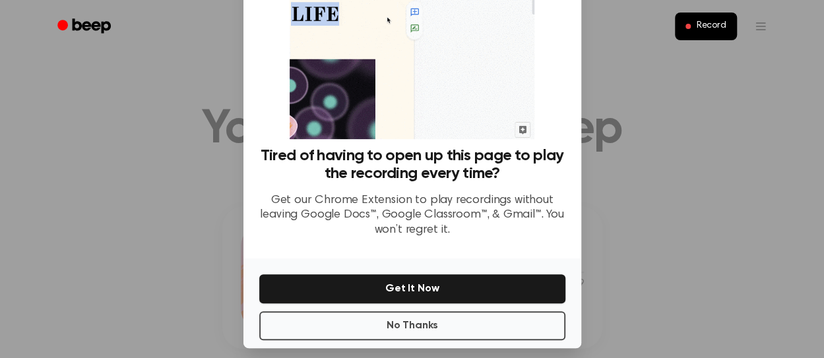
scroll to position [121, 0]
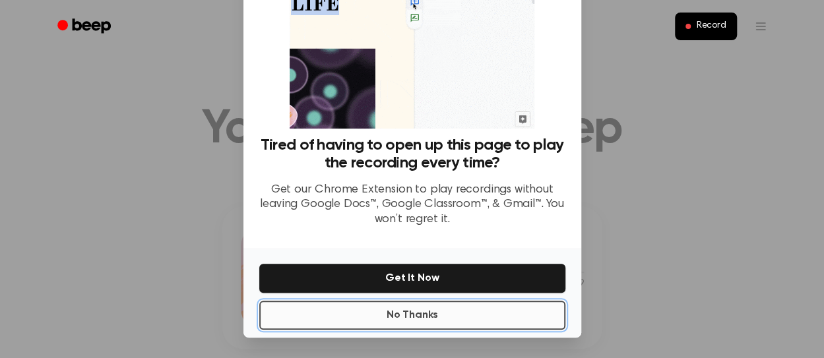
click at [401, 307] on button "No Thanks" at bounding box center [412, 315] width 306 height 29
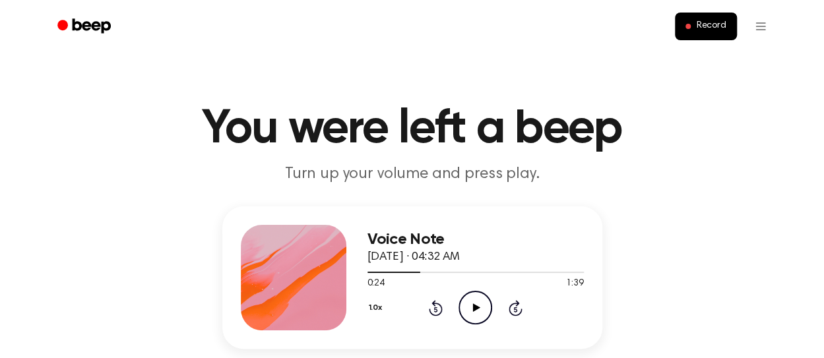
click at [474, 305] on icon at bounding box center [476, 307] width 7 height 9
click at [474, 305] on icon at bounding box center [475, 307] width 6 height 9
click at [474, 305] on icon at bounding box center [476, 307] width 7 height 9
click at [474, 305] on icon at bounding box center [475, 307] width 6 height 9
click at [474, 305] on icon at bounding box center [476, 307] width 7 height 9
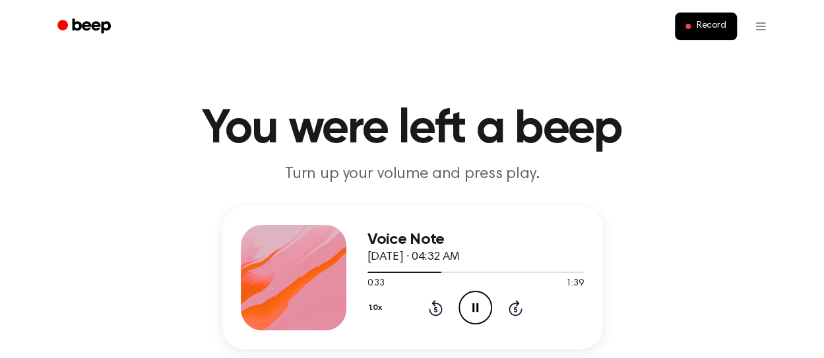
click at [474, 305] on icon at bounding box center [475, 307] width 6 height 9
click at [474, 305] on icon at bounding box center [476, 307] width 7 height 9
click at [474, 305] on icon at bounding box center [475, 307] width 6 height 9
click at [474, 305] on icon at bounding box center [476, 307] width 7 height 9
click at [474, 305] on icon at bounding box center [475, 307] width 6 height 9
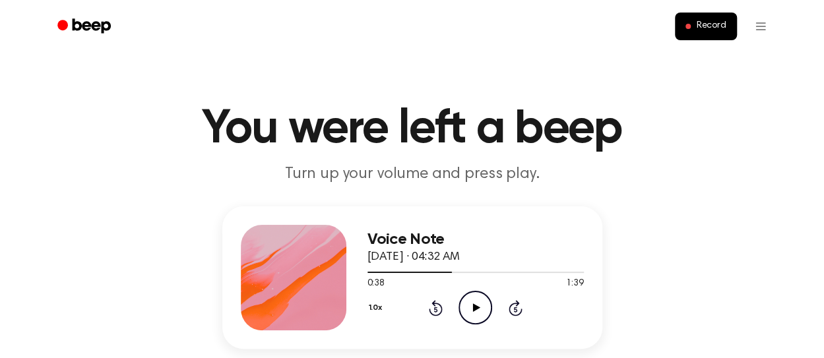
click at [474, 305] on icon at bounding box center [476, 307] width 7 height 9
click at [474, 305] on icon at bounding box center [475, 307] width 6 height 9
click at [474, 305] on icon at bounding box center [476, 307] width 7 height 9
click at [474, 305] on icon at bounding box center [475, 307] width 6 height 9
click at [474, 305] on icon at bounding box center [476, 307] width 7 height 9
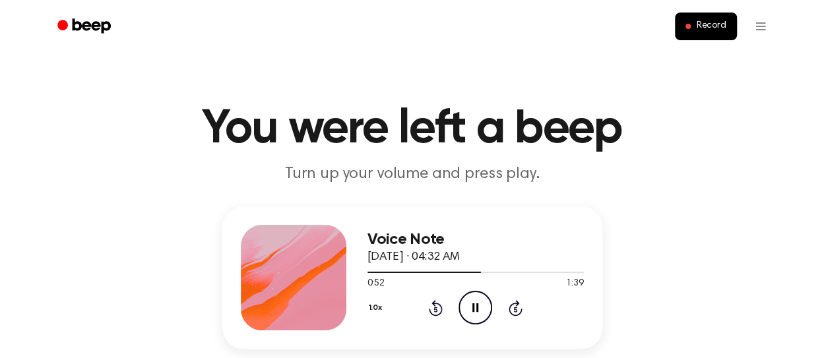
click at [474, 305] on icon at bounding box center [475, 307] width 6 height 9
click at [469, 316] on icon "Play Audio" at bounding box center [476, 308] width 34 height 34
click at [467, 309] on icon "Pause Audio" at bounding box center [476, 308] width 34 height 34
click at [467, 309] on icon "Play Audio" at bounding box center [476, 308] width 34 height 34
click at [467, 309] on icon "Pause Audio" at bounding box center [476, 308] width 34 height 34
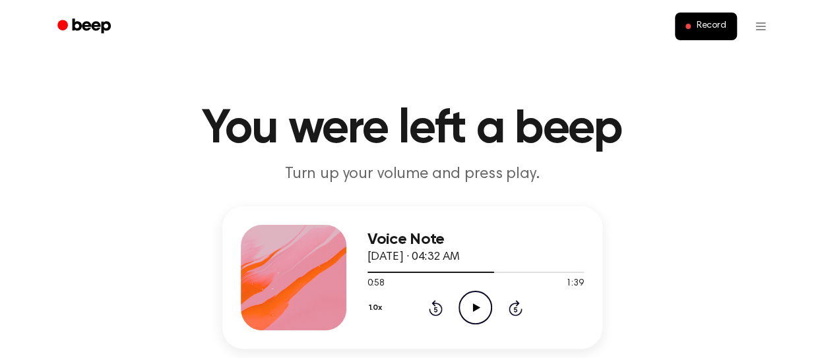
click at [467, 309] on icon "Play Audio" at bounding box center [476, 308] width 34 height 34
click at [467, 309] on icon "Pause Audio" at bounding box center [476, 308] width 34 height 34
click at [467, 309] on icon "Play Audio" at bounding box center [476, 308] width 34 height 34
click at [467, 309] on icon "Pause Audio" at bounding box center [476, 308] width 34 height 34
click at [467, 309] on icon "Play Audio" at bounding box center [476, 308] width 34 height 34
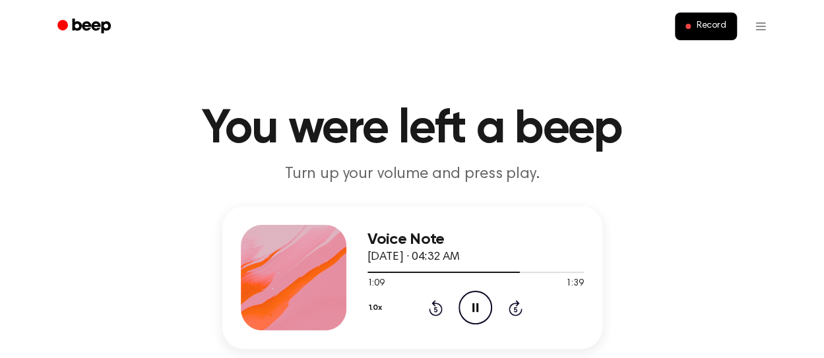
click at [467, 309] on icon "Pause Audio" at bounding box center [476, 308] width 34 height 34
click at [467, 309] on icon "Play Audio" at bounding box center [476, 308] width 34 height 34
click at [467, 309] on icon "Pause Audio" at bounding box center [476, 308] width 34 height 34
click at [467, 309] on icon "Play Audio" at bounding box center [476, 308] width 34 height 34
click at [467, 309] on icon "Pause Audio" at bounding box center [476, 308] width 34 height 34
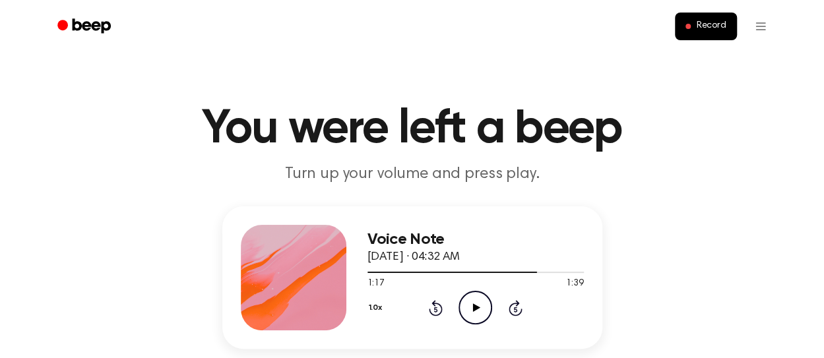
click at [467, 309] on icon "Play Audio" at bounding box center [476, 308] width 34 height 34
click at [467, 309] on icon "Pause Audio" at bounding box center [476, 308] width 34 height 34
click at [467, 309] on icon "Play Audio" at bounding box center [476, 308] width 34 height 34
click at [467, 309] on icon "Pause Audio" at bounding box center [476, 308] width 34 height 34
click at [467, 309] on icon "Play Audio" at bounding box center [476, 308] width 34 height 34
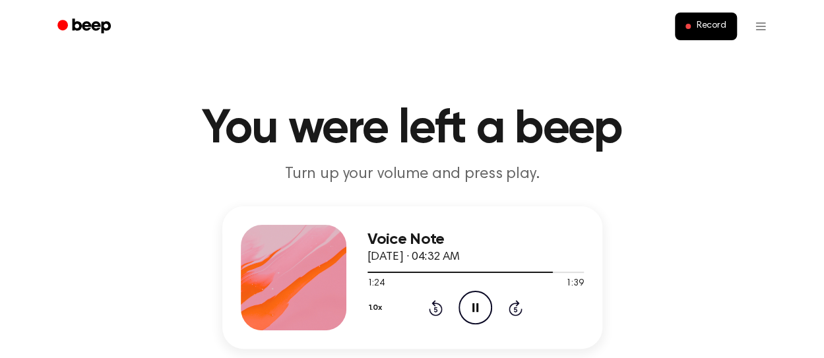
click at [467, 309] on icon "Pause Audio" at bounding box center [476, 308] width 34 height 34
click at [467, 309] on icon "Play Audio" at bounding box center [476, 308] width 34 height 34
click at [467, 309] on icon "Pause Audio" at bounding box center [476, 308] width 34 height 34
click at [467, 309] on icon "Play Audio" at bounding box center [476, 308] width 34 height 34
click at [467, 309] on icon "Pause Audio" at bounding box center [476, 308] width 34 height 34
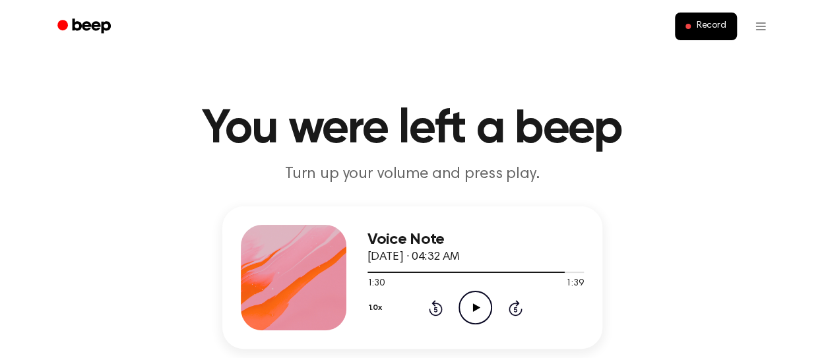
click at [467, 309] on icon "Play Audio" at bounding box center [476, 308] width 34 height 34
click at [467, 309] on icon "Pause Audio" at bounding box center [476, 308] width 34 height 34
click at [467, 309] on icon "Play Audio" at bounding box center [476, 308] width 34 height 34
click at [467, 309] on icon "Pause Audio" at bounding box center [476, 308] width 34 height 34
click at [431, 305] on icon "Rewind 5 seconds" at bounding box center [435, 308] width 15 height 17
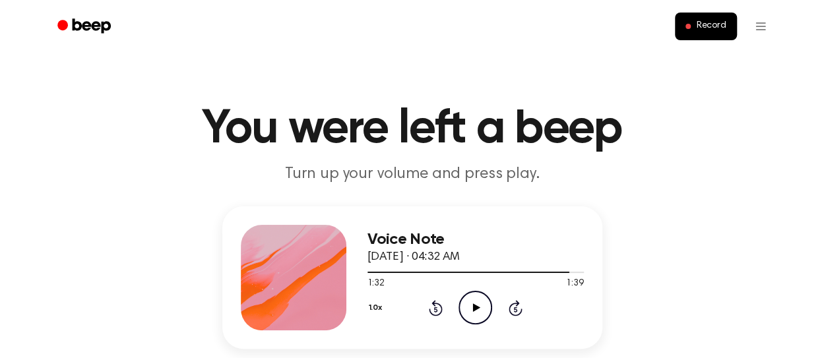
click at [431, 305] on icon "Rewind 5 seconds" at bounding box center [435, 308] width 15 height 17
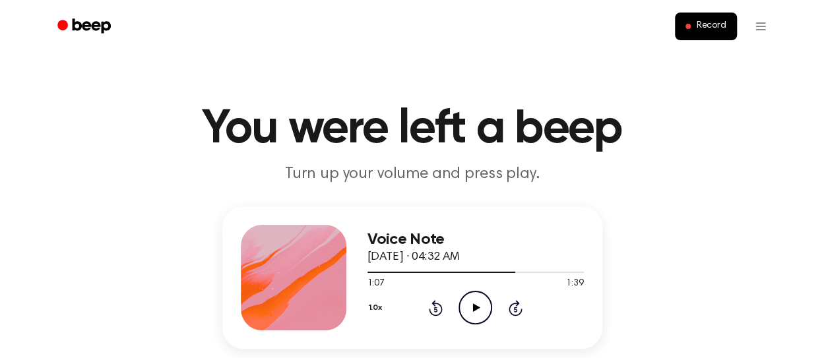
click at [431, 305] on icon "Rewind 5 seconds" at bounding box center [435, 308] width 15 height 17
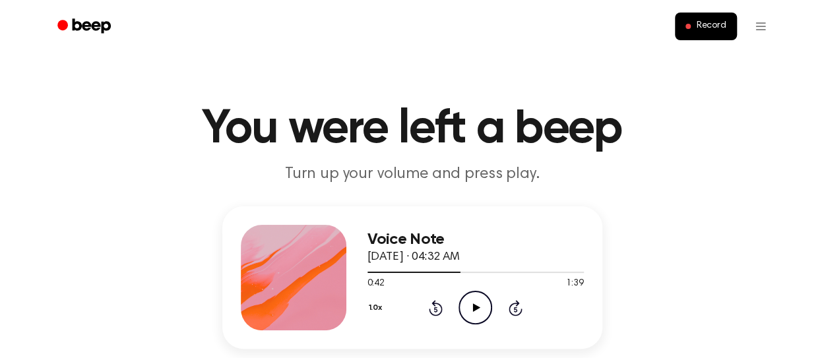
click at [431, 305] on icon "Rewind 5 seconds" at bounding box center [435, 308] width 15 height 17
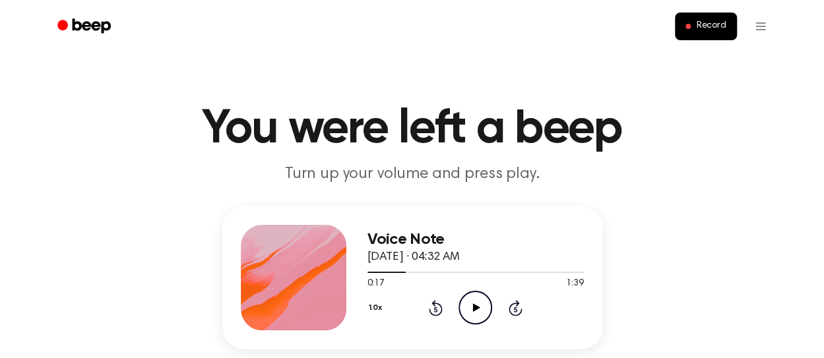
click at [431, 305] on icon "Rewind 5 seconds" at bounding box center [435, 308] width 15 height 17
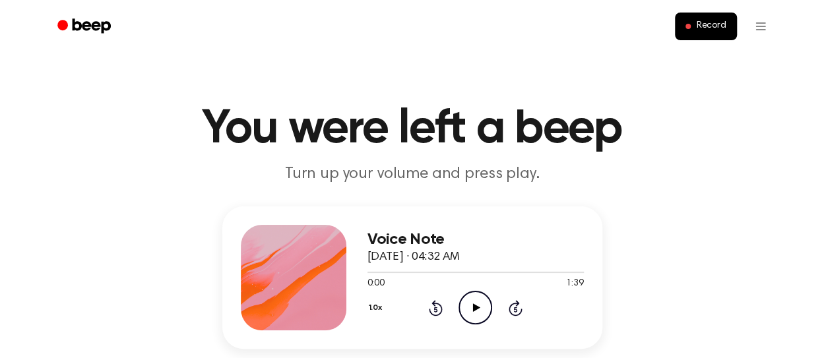
click at [431, 305] on icon "Rewind 5 seconds" at bounding box center [435, 308] width 15 height 17
click at [479, 315] on icon "Play Audio" at bounding box center [476, 308] width 34 height 34
click at [479, 315] on icon "Pause Audio" at bounding box center [476, 308] width 34 height 34
click at [479, 315] on icon "Play Audio" at bounding box center [476, 308] width 34 height 34
click at [479, 315] on icon "Pause Audio" at bounding box center [476, 308] width 34 height 34
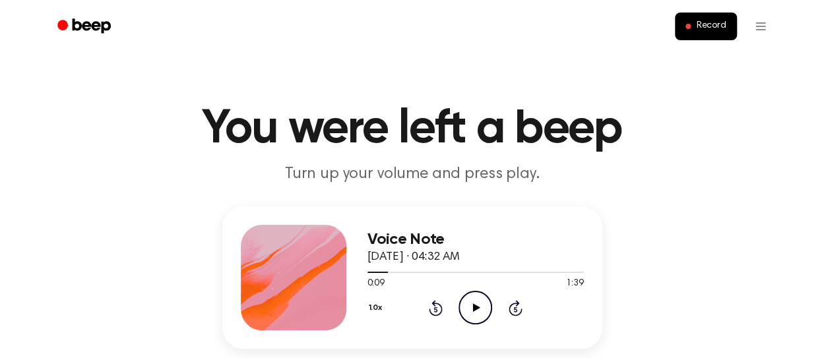
click at [479, 315] on icon "Play Audio" at bounding box center [476, 308] width 34 height 34
click at [479, 315] on icon "Pause Audio" at bounding box center [476, 308] width 34 height 34
click at [479, 315] on icon "Play Audio" at bounding box center [476, 308] width 34 height 34
click at [479, 315] on icon "Pause Audio" at bounding box center [476, 308] width 34 height 34
click at [479, 315] on icon "Play Audio" at bounding box center [476, 308] width 34 height 34
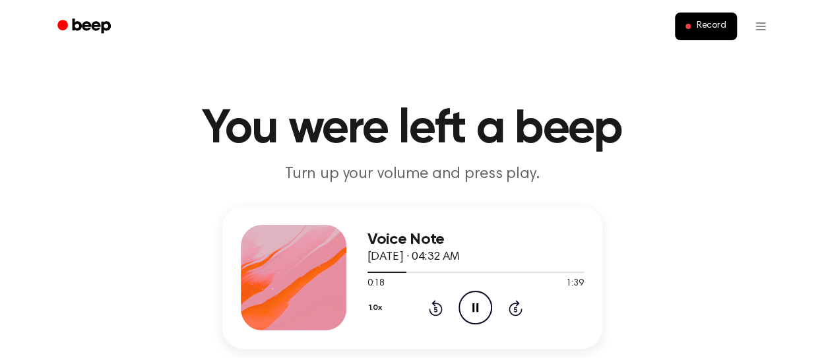
click at [479, 315] on icon "Pause Audio" at bounding box center [476, 308] width 34 height 34
click at [479, 315] on icon "Play Audio" at bounding box center [476, 308] width 34 height 34
click at [479, 315] on icon "Pause Audio" at bounding box center [476, 308] width 34 height 34
click at [479, 315] on icon "Play Audio" at bounding box center [476, 308] width 34 height 34
click at [479, 315] on icon "Pause Audio" at bounding box center [476, 308] width 34 height 34
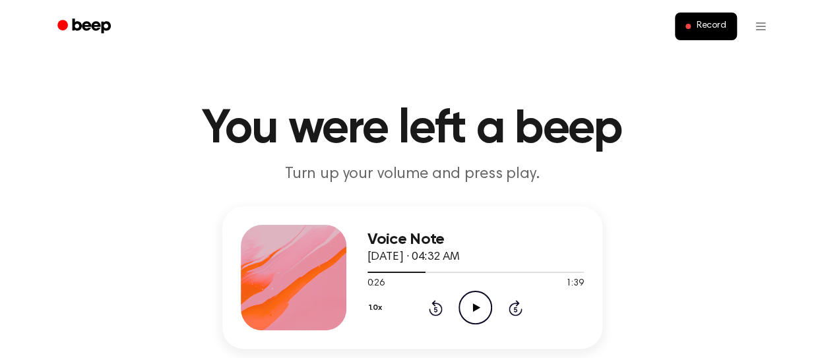
click at [479, 315] on icon "Play Audio" at bounding box center [476, 308] width 34 height 34
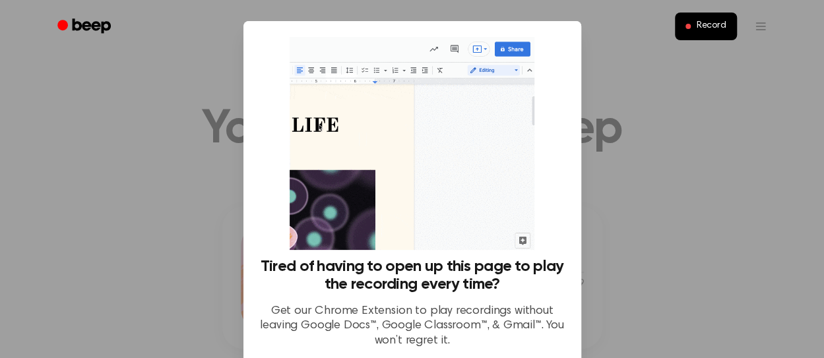
click at [568, 247] on div "Tired of having to open up this page to play the recording every time? Get our …" at bounding box center [412, 195] width 338 height 348
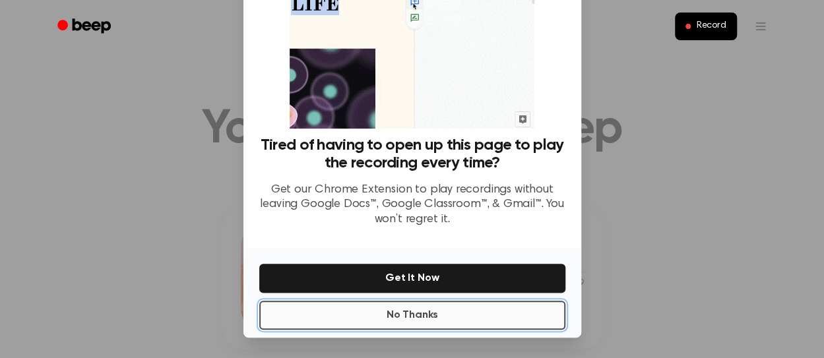
click at [548, 315] on button "No Thanks" at bounding box center [412, 315] width 306 height 29
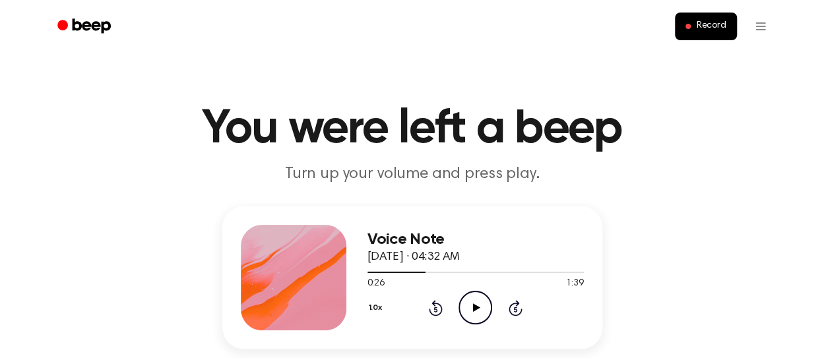
click at [485, 313] on icon "Play Audio" at bounding box center [476, 308] width 34 height 34
click at [482, 307] on icon "Pause Audio" at bounding box center [476, 308] width 34 height 34
click at [482, 307] on icon "Play Audio" at bounding box center [476, 308] width 34 height 34
click at [482, 307] on icon "Pause Audio" at bounding box center [476, 308] width 34 height 34
click at [482, 307] on icon "Play Audio" at bounding box center [476, 308] width 34 height 34
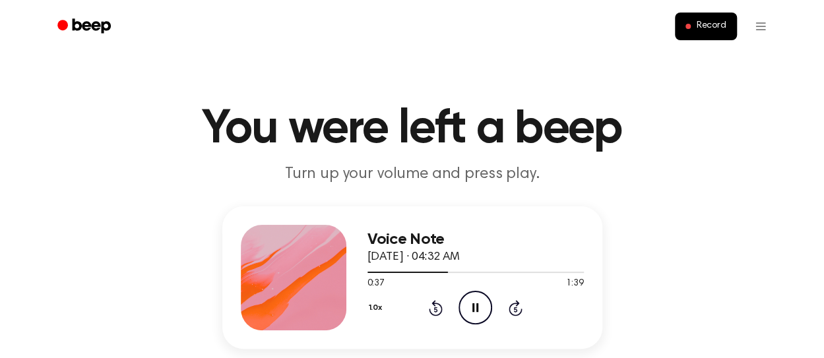
click at [482, 307] on icon "Pause Audio" at bounding box center [476, 308] width 34 height 34
click at [484, 305] on icon "Play Audio" at bounding box center [476, 308] width 34 height 34
click at [484, 305] on icon "Pause Audio" at bounding box center [476, 308] width 34 height 34
click at [437, 300] on icon "Rewind 5 seconds" at bounding box center [435, 308] width 15 height 17
click at [486, 305] on icon "Play Audio" at bounding box center [476, 308] width 34 height 34
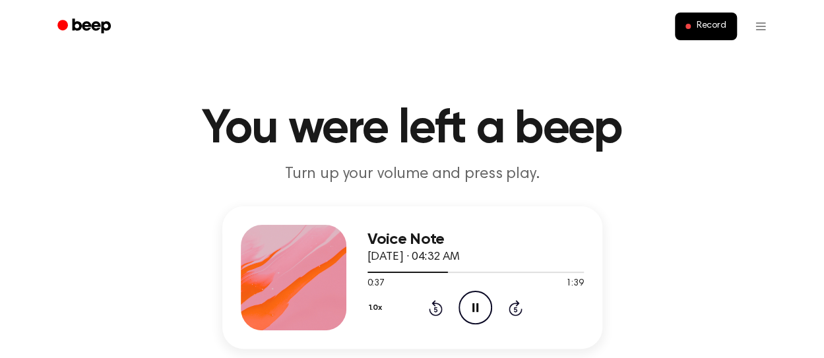
click at [486, 305] on icon "Pause Audio" at bounding box center [476, 308] width 34 height 34
click at [486, 305] on icon "Play Audio" at bounding box center [476, 308] width 34 height 34
click at [486, 305] on icon "Pause Audio" at bounding box center [476, 308] width 34 height 34
click at [486, 305] on icon "Play Audio" at bounding box center [476, 308] width 34 height 34
click at [486, 305] on icon "Pause Audio" at bounding box center [476, 308] width 34 height 34
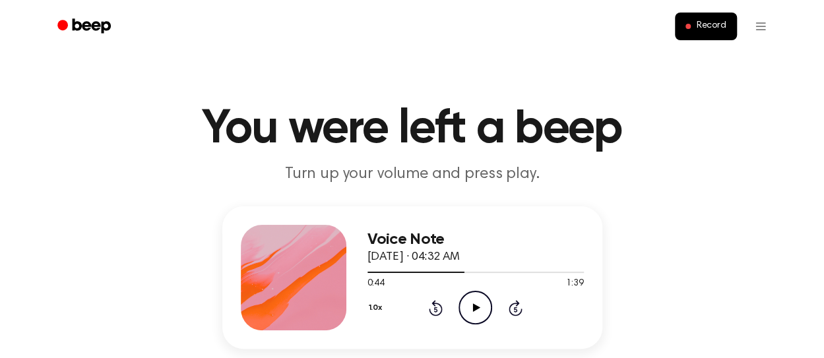
click at [486, 305] on icon "Play Audio" at bounding box center [476, 308] width 34 height 34
click at [486, 305] on icon "Pause Audio" at bounding box center [476, 308] width 34 height 34
click at [486, 305] on icon "Play Audio" at bounding box center [476, 308] width 34 height 34
click at [486, 305] on icon "Pause Audio" at bounding box center [476, 308] width 34 height 34
click at [486, 305] on icon "Play Audio" at bounding box center [476, 308] width 34 height 34
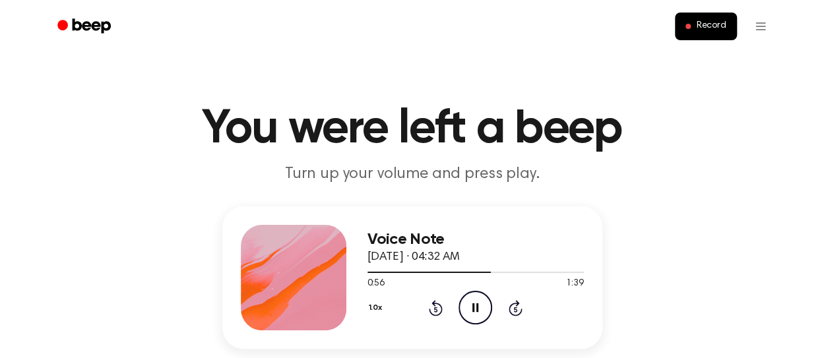
click at [486, 305] on icon "Pause Audio" at bounding box center [476, 308] width 34 height 34
click at [486, 305] on icon "Play Audio" at bounding box center [476, 308] width 34 height 34
click at [486, 305] on icon "Pause Audio" at bounding box center [476, 308] width 34 height 34
click at [486, 305] on icon "Play Audio" at bounding box center [476, 308] width 34 height 34
click at [486, 305] on icon "Pause Audio" at bounding box center [476, 308] width 34 height 34
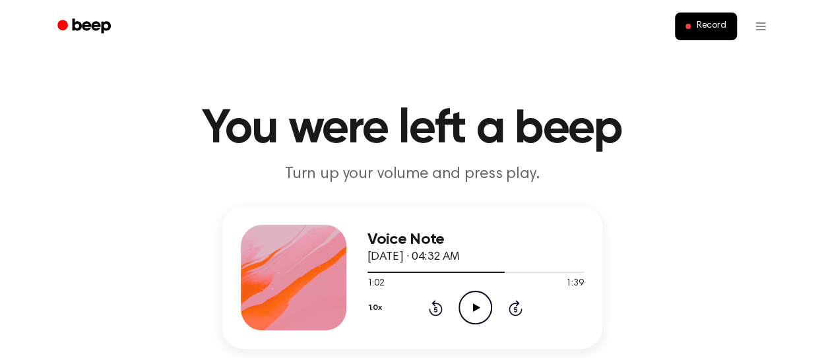
click at [486, 305] on icon "Play Audio" at bounding box center [476, 308] width 34 height 34
click at [486, 305] on icon "Pause Audio" at bounding box center [476, 308] width 34 height 34
click at [486, 305] on icon "Play Audio" at bounding box center [476, 308] width 34 height 34
click at [486, 305] on icon "Pause Audio" at bounding box center [476, 308] width 34 height 34
click at [486, 305] on icon "Play Audio" at bounding box center [476, 308] width 34 height 34
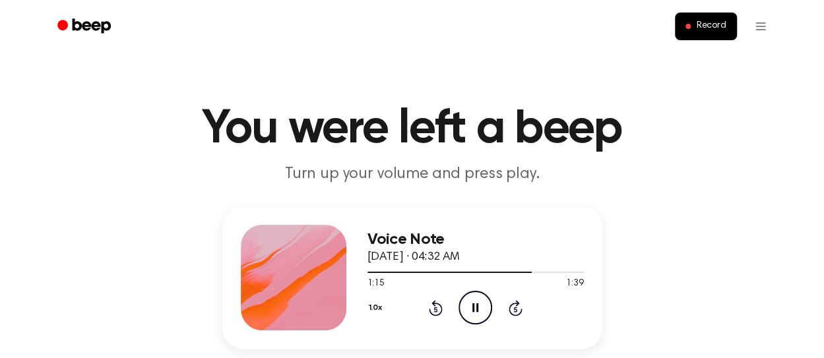
click at [486, 305] on icon "Pause Audio" at bounding box center [476, 308] width 34 height 34
click at [486, 305] on icon "Play Audio" at bounding box center [476, 308] width 34 height 34
click at [486, 305] on icon "Pause Audio" at bounding box center [476, 308] width 34 height 34
click at [486, 305] on icon "Play Audio" at bounding box center [476, 308] width 34 height 34
click at [486, 305] on icon "Pause Audio" at bounding box center [476, 308] width 34 height 34
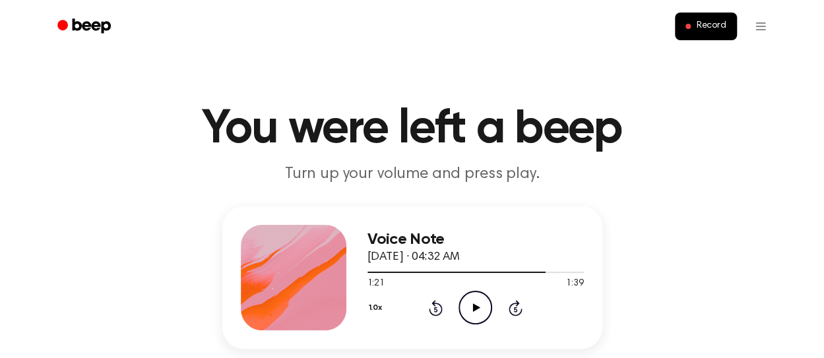
click at [486, 305] on icon "Play Audio" at bounding box center [476, 308] width 34 height 34
click at [486, 305] on icon "Pause Audio" at bounding box center [476, 308] width 34 height 34
click at [486, 305] on icon "Play Audio" at bounding box center [476, 308] width 34 height 34
click at [486, 305] on icon "Pause Audio" at bounding box center [476, 308] width 34 height 34
click at [486, 305] on icon "Play Audio" at bounding box center [476, 308] width 34 height 34
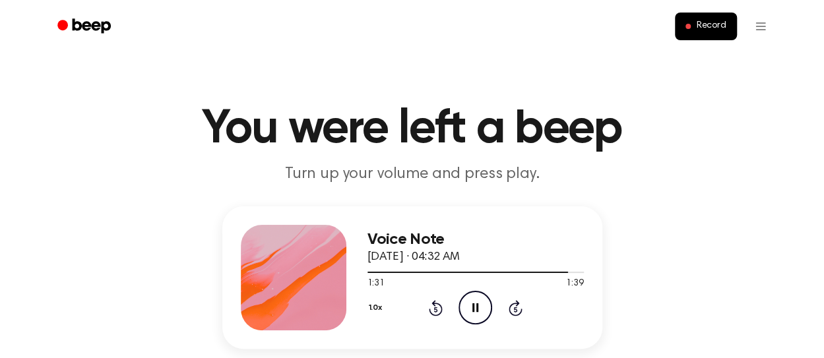
click at [486, 305] on icon "Pause Audio" at bounding box center [476, 308] width 34 height 34
click at [486, 305] on icon "Play Audio" at bounding box center [476, 308] width 34 height 34
click at [486, 305] on icon "Pause Audio" at bounding box center [476, 308] width 34 height 34
click at [486, 305] on icon "Play Audio" at bounding box center [476, 308] width 34 height 34
click at [486, 305] on icon "Pause Audio" at bounding box center [476, 308] width 34 height 34
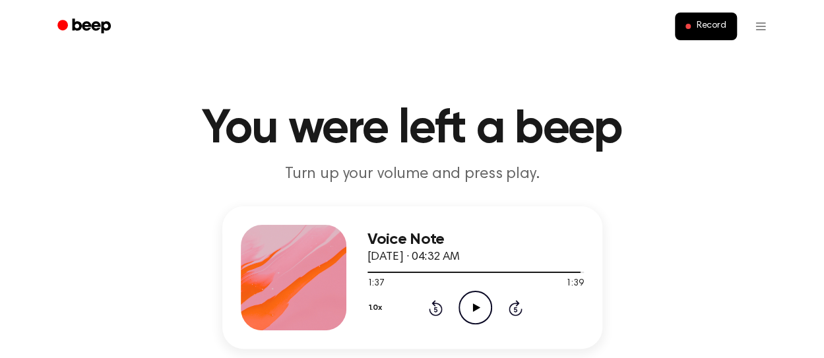
click at [486, 305] on icon "Play Audio" at bounding box center [476, 308] width 34 height 34
click at [486, 305] on icon "Pause Audio" at bounding box center [476, 308] width 34 height 34
click at [474, 301] on icon "Play Audio" at bounding box center [476, 308] width 34 height 34
click at [430, 310] on icon at bounding box center [436, 308] width 14 height 16
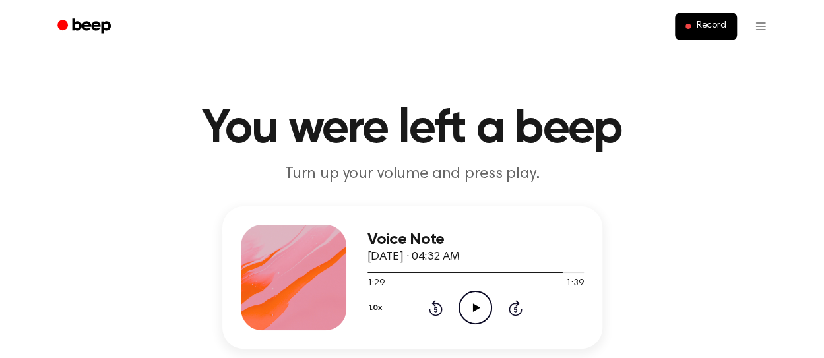
click at [430, 310] on icon at bounding box center [436, 308] width 14 height 16
click at [473, 309] on icon at bounding box center [476, 307] width 7 height 9
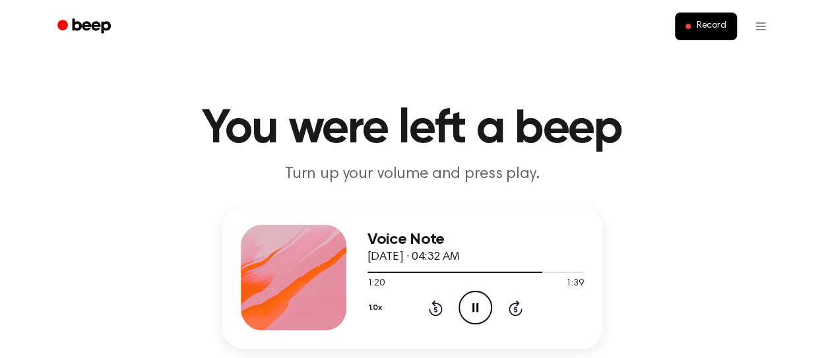
click at [472, 309] on icon at bounding box center [475, 307] width 6 height 9
click at [435, 308] on icon "Rewind 5 seconds" at bounding box center [435, 308] width 15 height 17
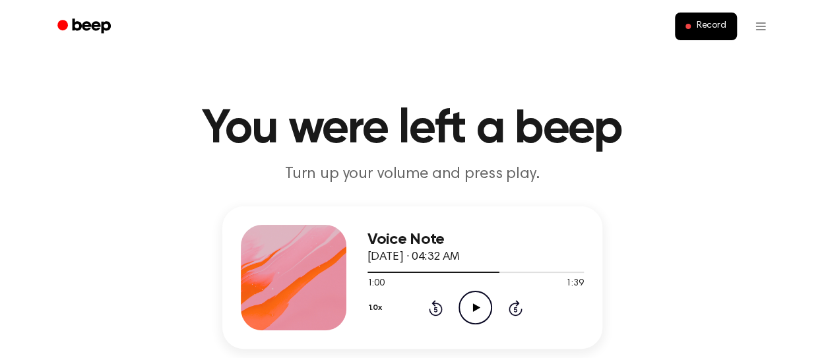
click at [435, 308] on icon "Rewind 5 seconds" at bounding box center [435, 308] width 15 height 17
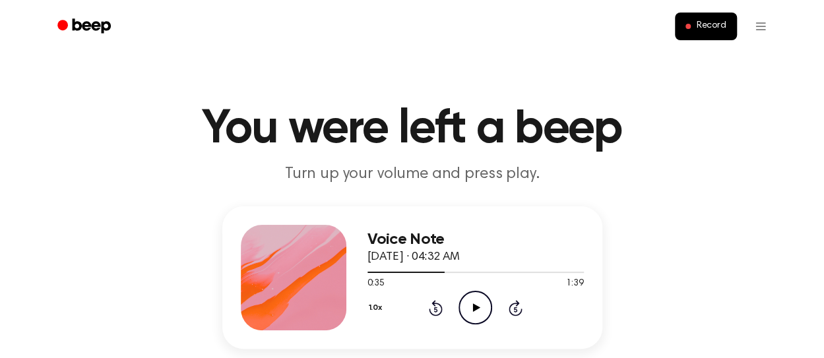
click at [435, 308] on icon "Rewind 5 seconds" at bounding box center [435, 308] width 15 height 17
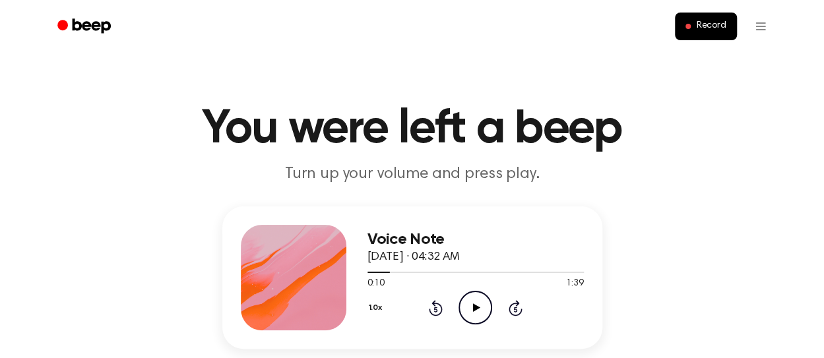
click at [435, 308] on icon "Rewind 5 seconds" at bounding box center [435, 308] width 15 height 17
click at [469, 309] on icon "Play Audio" at bounding box center [476, 308] width 34 height 34
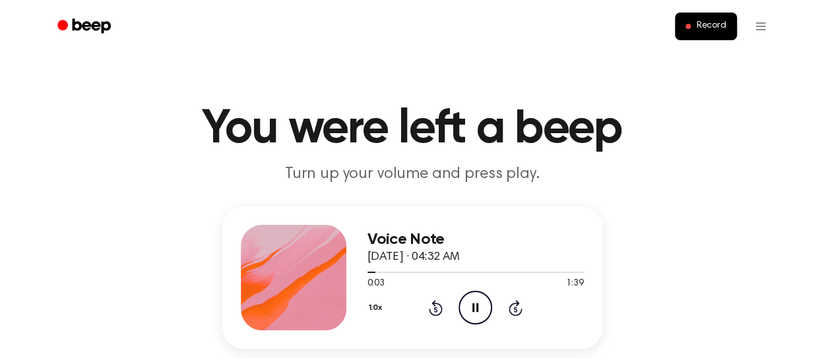
click at [469, 309] on icon "Pause Audio" at bounding box center [476, 308] width 34 height 34
click at [475, 298] on icon "Play Audio" at bounding box center [476, 308] width 34 height 34
click at [475, 298] on icon "Pause Audio" at bounding box center [476, 308] width 34 height 34
click at [475, 298] on icon "Play Audio" at bounding box center [476, 308] width 34 height 34
click at [475, 298] on icon "Pause Audio" at bounding box center [476, 308] width 34 height 34
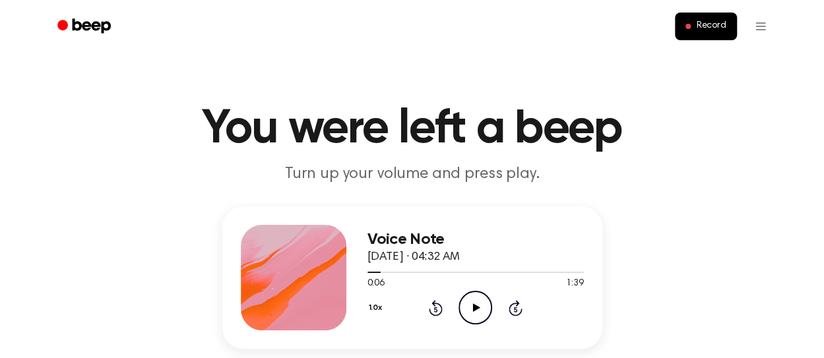
click at [475, 298] on icon "Play Audio" at bounding box center [476, 308] width 34 height 34
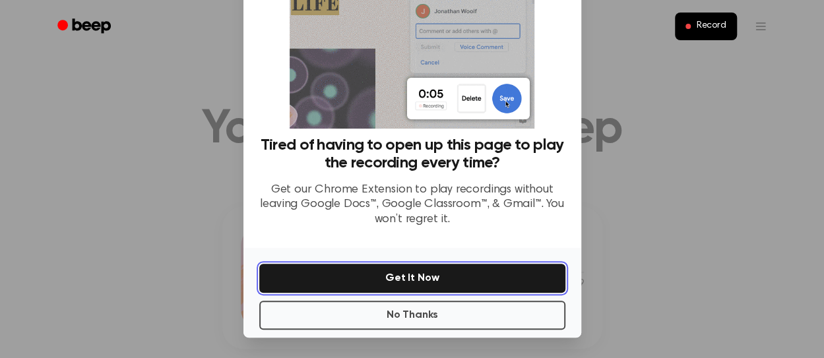
click at [503, 265] on button "Get It Now" at bounding box center [412, 278] width 306 height 29
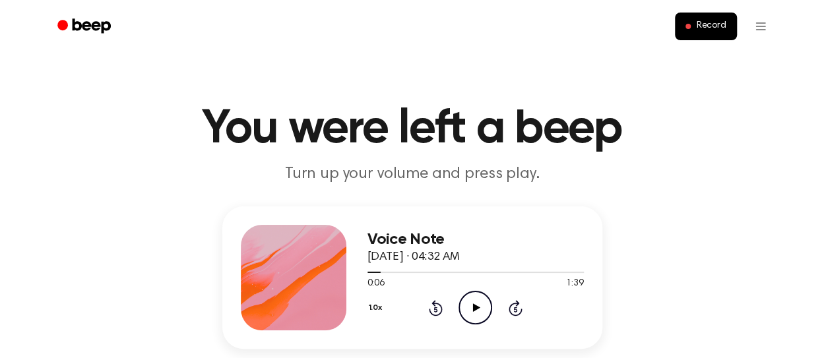
click at [471, 300] on icon "Play Audio" at bounding box center [476, 308] width 34 height 34
click at [471, 300] on icon "Pause Audio" at bounding box center [476, 308] width 34 height 34
click at [471, 300] on icon "Play Audio" at bounding box center [476, 308] width 34 height 34
click at [471, 300] on icon "Pause Audio" at bounding box center [476, 308] width 34 height 34
click at [471, 300] on icon "Play Audio" at bounding box center [476, 308] width 34 height 34
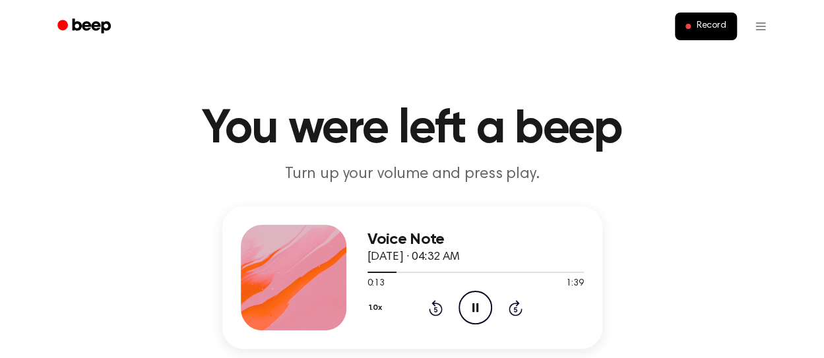
click at [471, 300] on icon "Pause Audio" at bounding box center [476, 308] width 34 height 34
click at [426, 303] on div "1.0x Rewind 5 seconds Play Audio Skip 5 seconds" at bounding box center [475, 308] width 216 height 34
click at [435, 307] on icon at bounding box center [435, 309] width 3 height 5
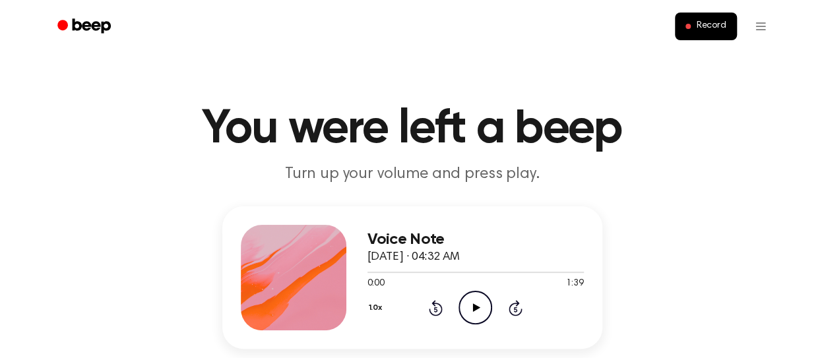
click at [435, 307] on icon at bounding box center [435, 309] width 3 height 5
click at [467, 310] on icon "Play Audio" at bounding box center [476, 308] width 34 height 34
click at [467, 310] on icon "Pause Audio" at bounding box center [476, 308] width 34 height 34
click at [467, 310] on icon "Play Audio" at bounding box center [476, 308] width 34 height 34
click at [467, 310] on icon "Pause Audio" at bounding box center [476, 308] width 34 height 34
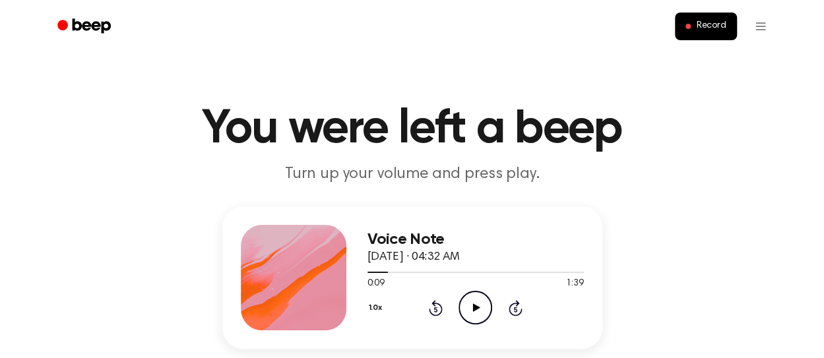
click at [484, 311] on icon "Play Audio" at bounding box center [476, 308] width 34 height 34
click at [477, 308] on icon at bounding box center [475, 307] width 6 height 9
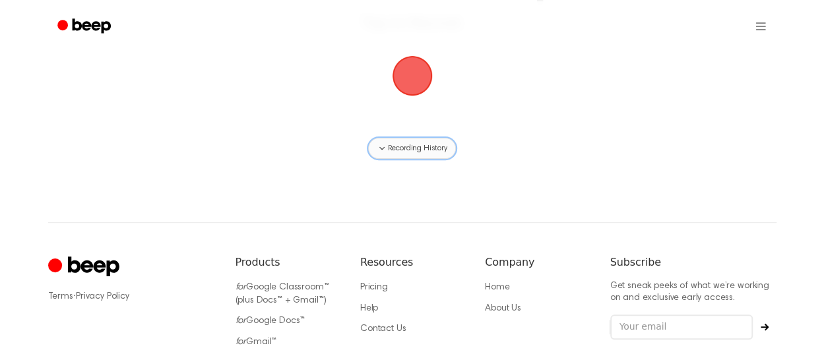
click at [404, 147] on span "Recording History" at bounding box center [416, 149] width 59 height 12
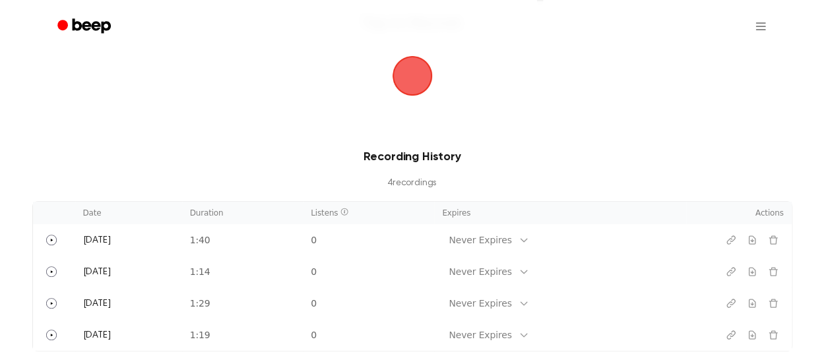
click at [405, 89] on span "button" at bounding box center [412, 75] width 53 height 53
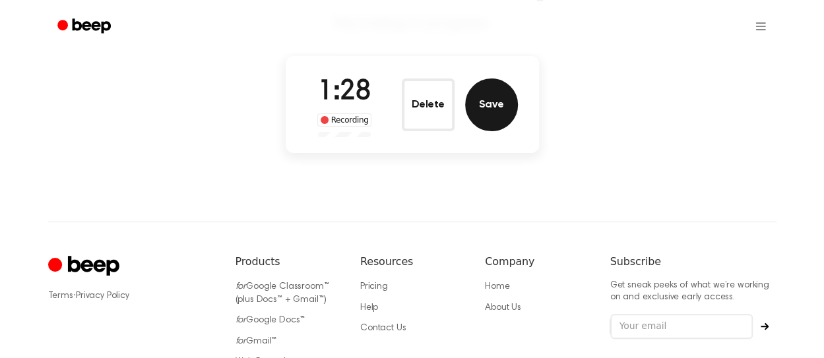
click at [487, 102] on button "Save" at bounding box center [491, 105] width 53 height 53
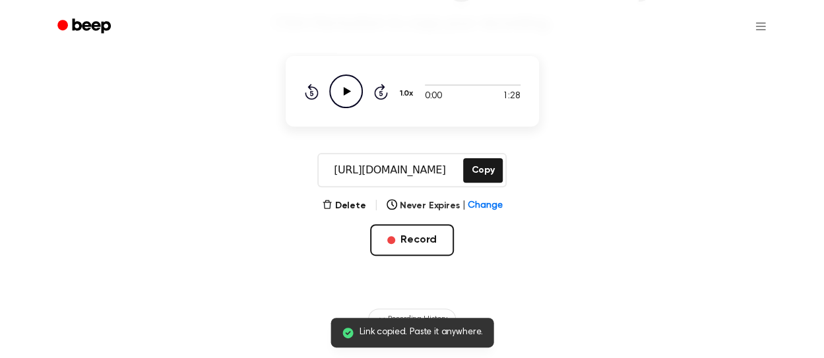
click at [341, 93] on icon "Play Audio" at bounding box center [346, 92] width 34 height 34
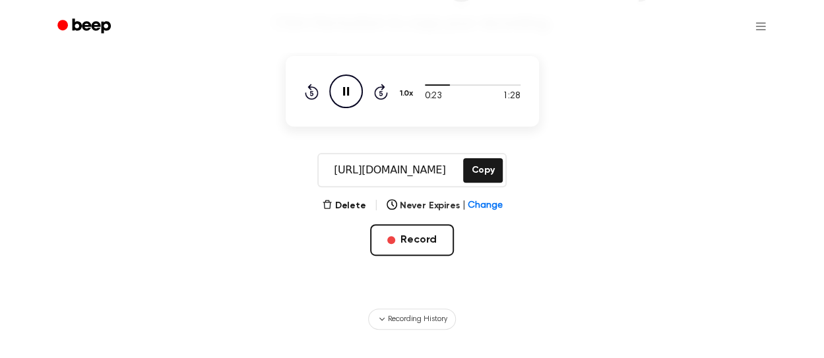
click at [410, 172] on input "https://beep.audio/eLQ2Hej" at bounding box center [390, 170] width 142 height 32
click at [356, 201] on button "Delete" at bounding box center [344, 206] width 44 height 14
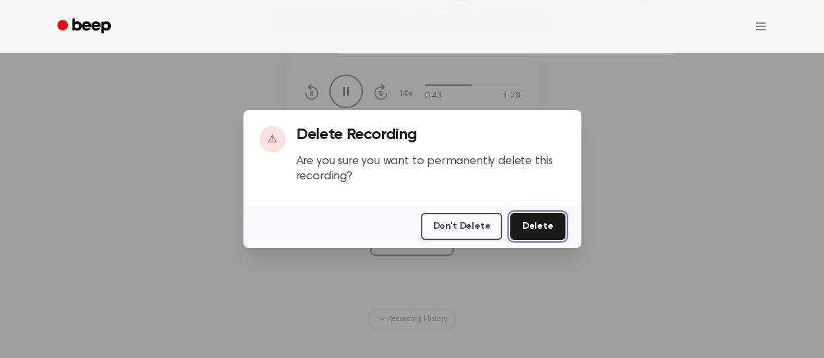
click at [523, 227] on button "Delete" at bounding box center [537, 226] width 55 height 27
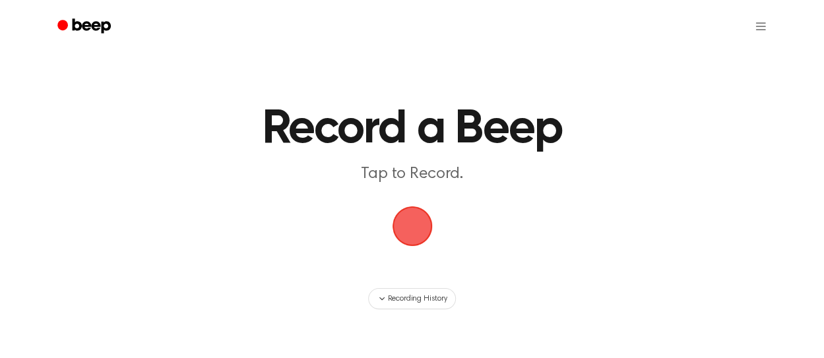
click at [405, 227] on span "button" at bounding box center [412, 226] width 40 height 40
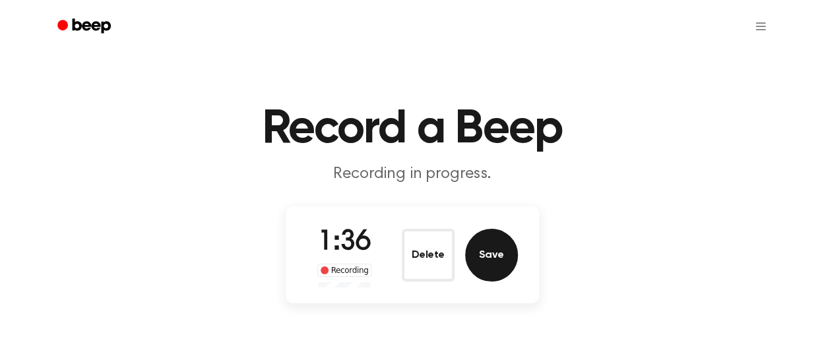
click at [496, 251] on button "Save" at bounding box center [491, 255] width 53 height 53
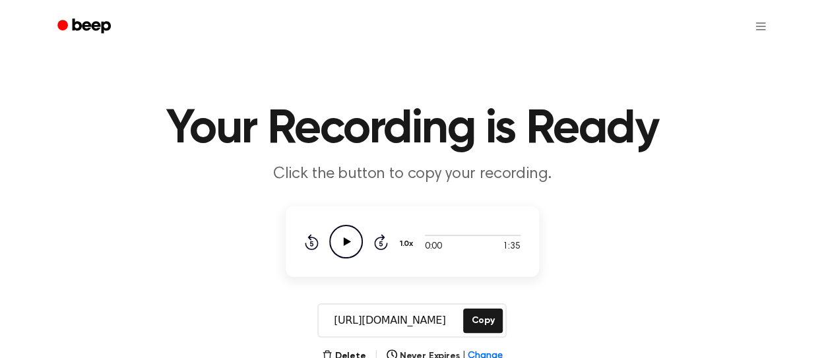
click at [664, 197] on main "Your Recording is Ready Click the button to copy your recording. 0:00 1:35 1.0x…" at bounding box center [412, 240] width 824 height 480
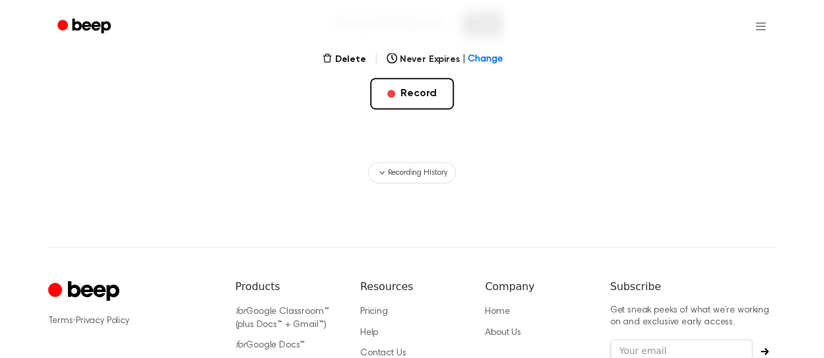
scroll to position [308, 0]
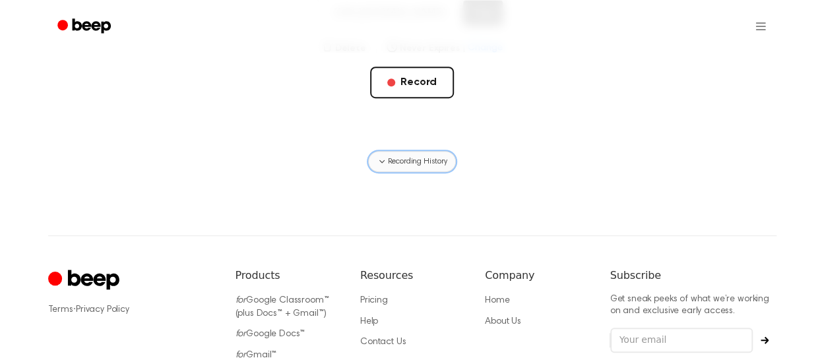
click at [385, 160] on icon "button" at bounding box center [382, 161] width 11 height 11
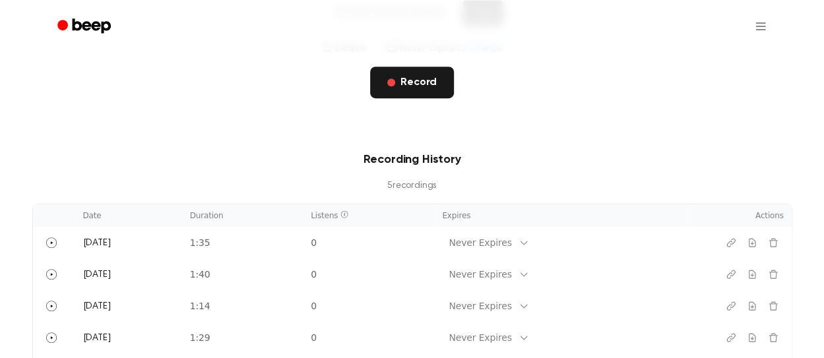
click at [434, 91] on button "Record" at bounding box center [412, 83] width 84 height 32
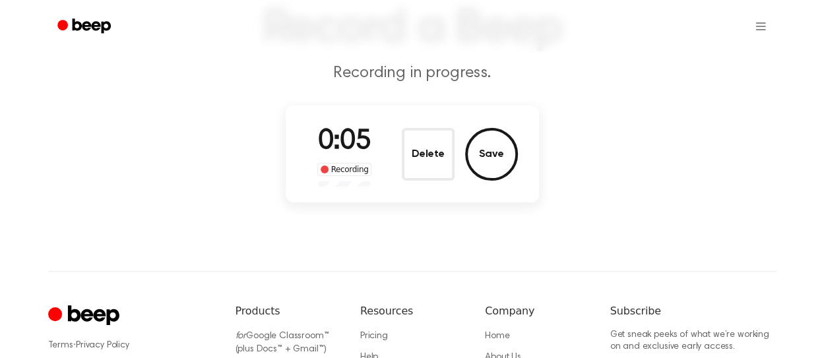
scroll to position [100, 0]
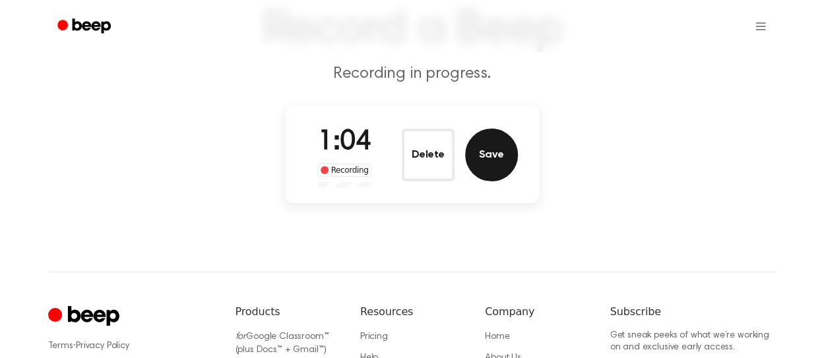
click at [491, 146] on button "Save" at bounding box center [491, 155] width 53 height 53
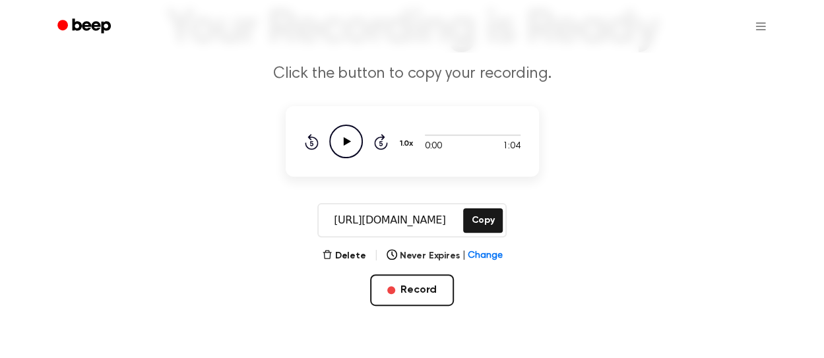
click at [340, 133] on icon "Play Audio" at bounding box center [346, 142] width 34 height 34
click at [348, 143] on icon at bounding box center [346, 141] width 6 height 9
click at [354, 133] on icon "Play Audio" at bounding box center [346, 142] width 34 height 34
click at [344, 131] on icon "Pause Audio" at bounding box center [346, 142] width 34 height 34
click at [347, 131] on icon "Play Audio" at bounding box center [346, 142] width 34 height 34
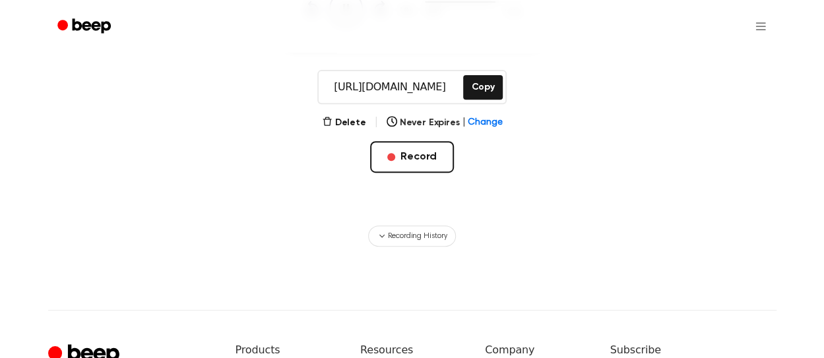
scroll to position [232, 0]
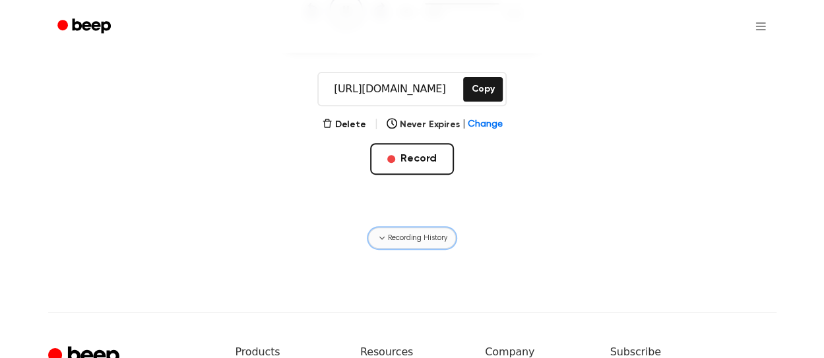
click at [395, 234] on span "Recording History" at bounding box center [416, 238] width 59 height 12
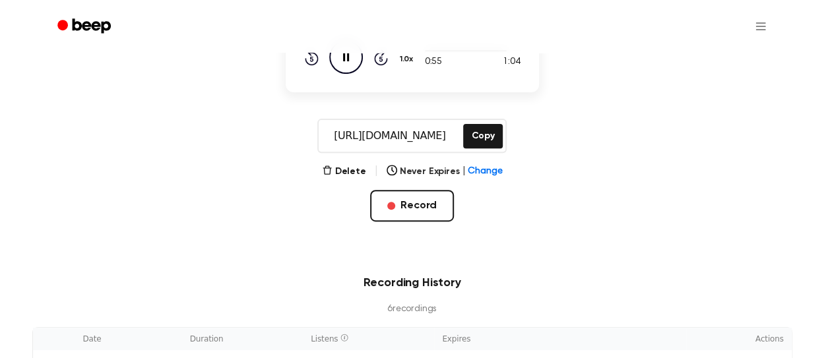
scroll to position [153, 0]
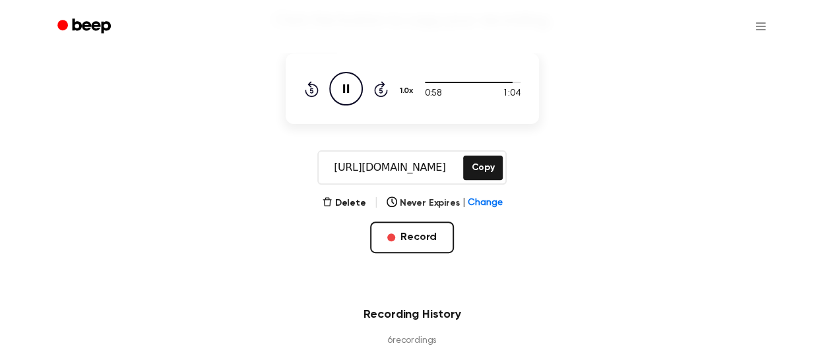
click at [352, 82] on icon "Pause Audio" at bounding box center [346, 89] width 34 height 34
click at [417, 234] on button "Record" at bounding box center [412, 238] width 84 height 32
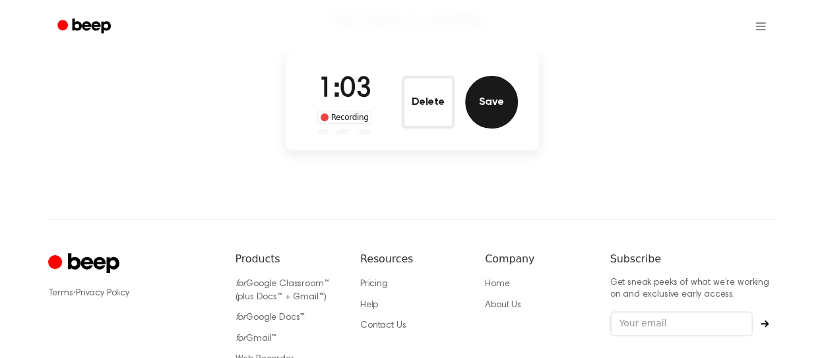
click at [496, 115] on button "Save" at bounding box center [491, 102] width 53 height 53
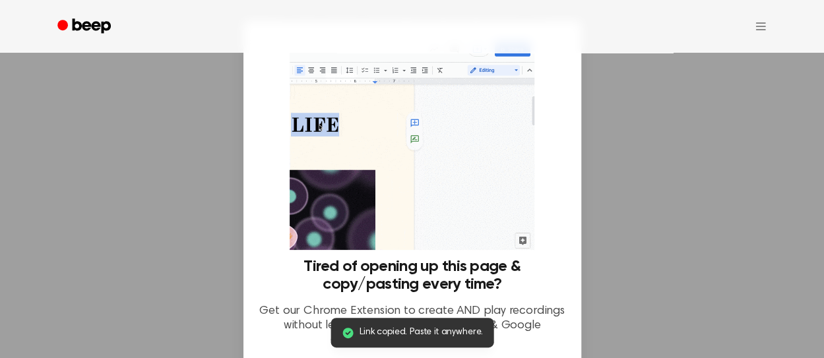
scroll to position [121, 0]
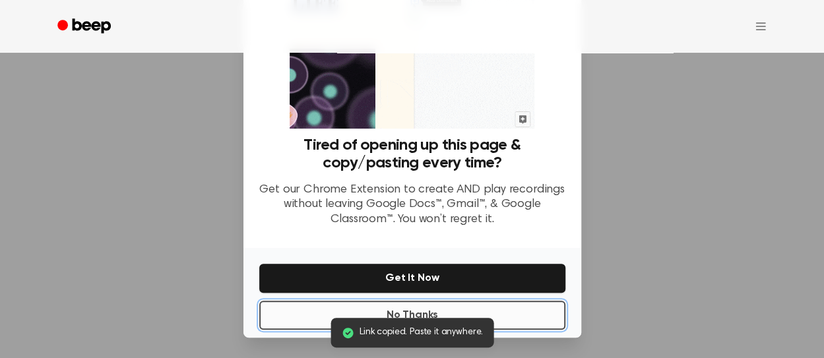
click at [529, 312] on button "No Thanks" at bounding box center [412, 315] width 306 height 29
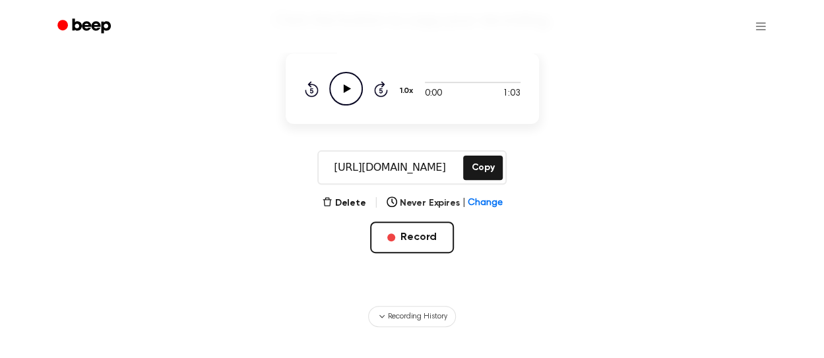
click at [350, 90] on icon "Play Audio" at bounding box center [346, 89] width 34 height 34
click at [352, 86] on icon "Pause Audio" at bounding box center [346, 89] width 34 height 34
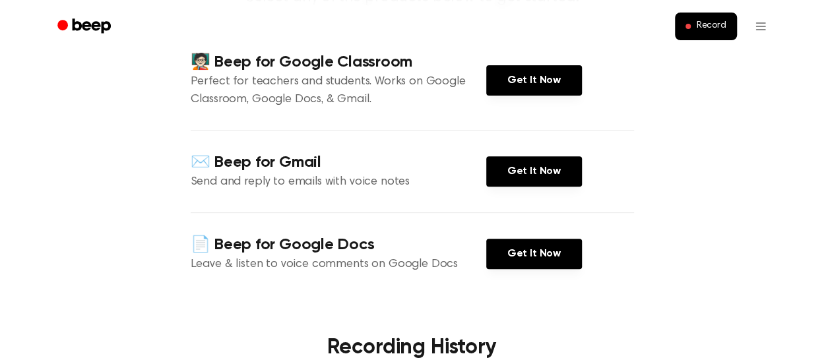
scroll to position [158, 0]
